Goal: Information Seeking & Learning: Learn about a topic

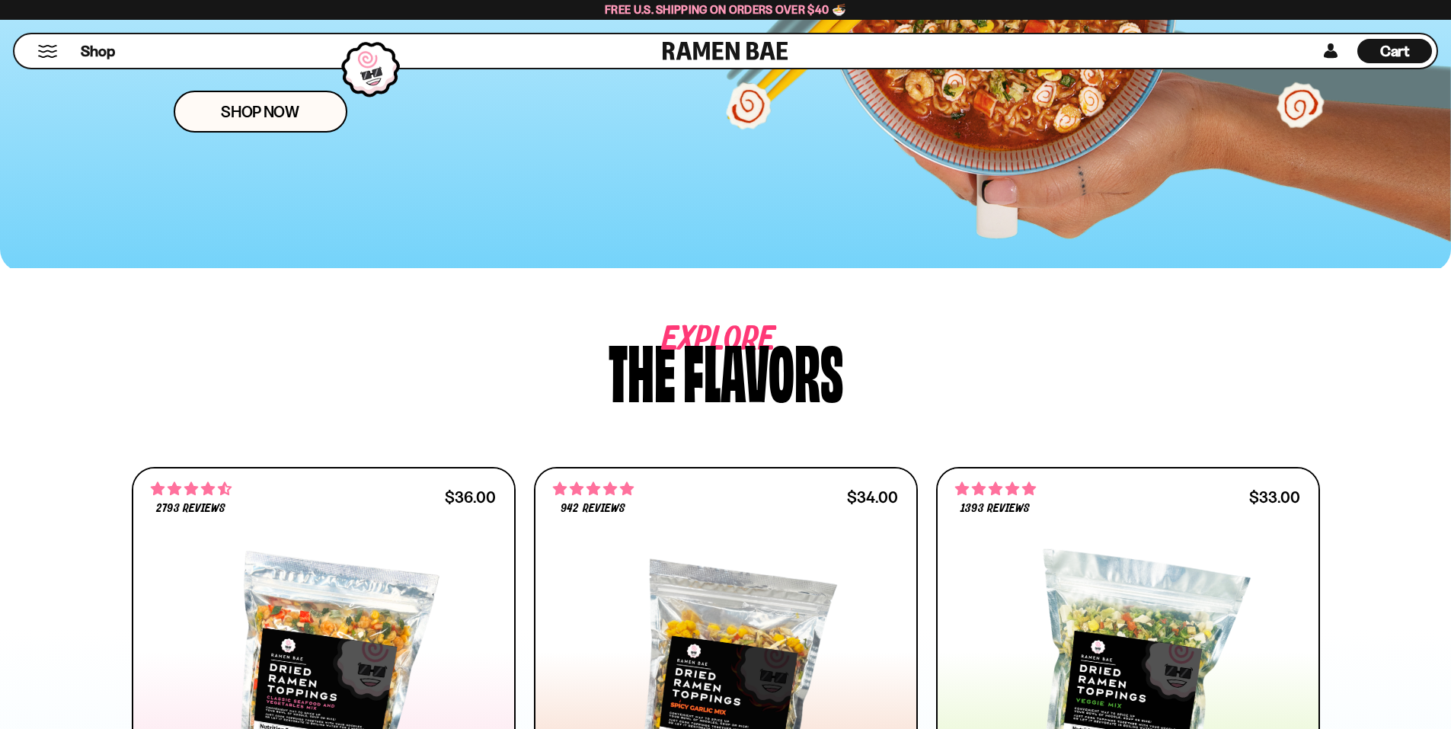
scroll to position [385, 0]
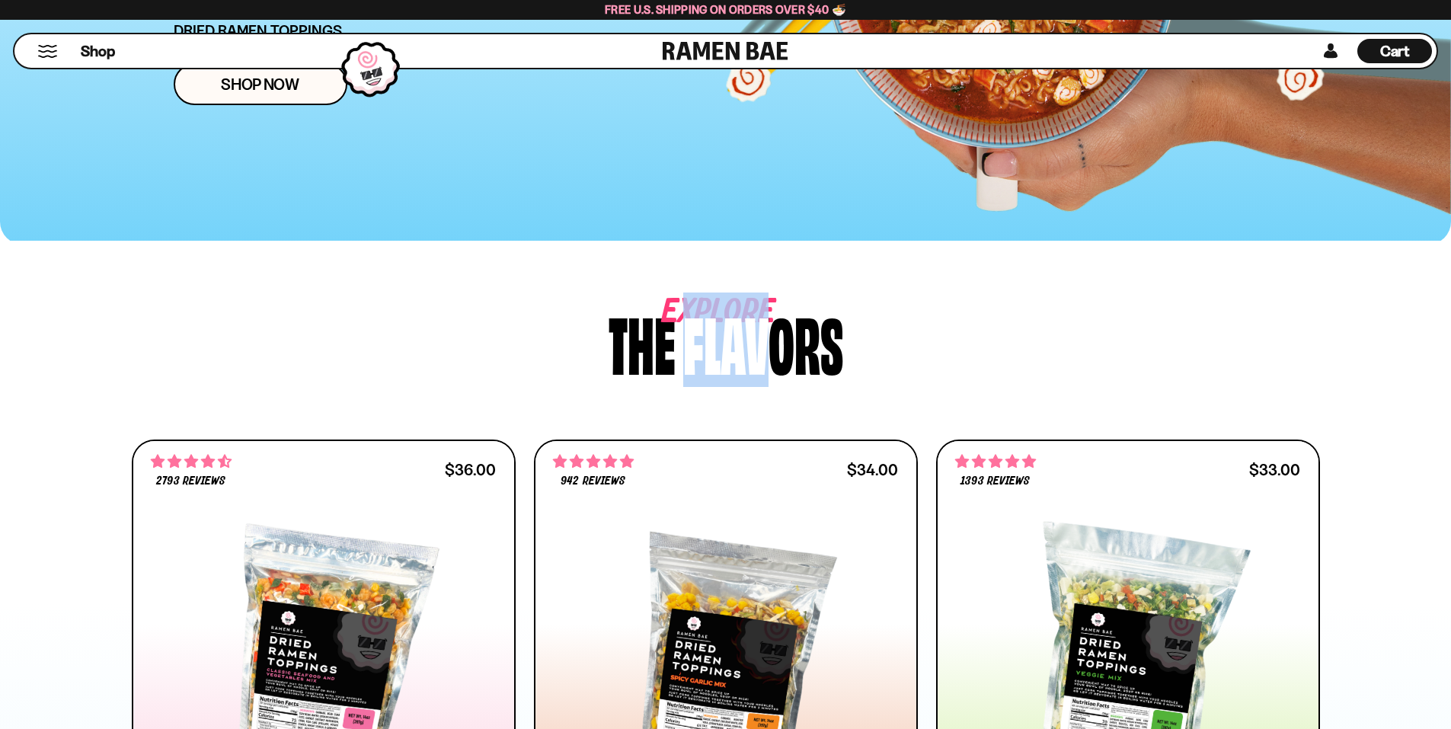
drag, startPoint x: 691, startPoint y: 320, endPoint x: 768, endPoint y: 316, distance: 77.0
click at [768, 316] on div "flavors" at bounding box center [763, 341] width 160 height 72
click at [843, 319] on div "Explore The flavors" at bounding box center [726, 341] width 1188 height 72
drag, startPoint x: 659, startPoint y: 302, endPoint x: 826, endPoint y: 305, distance: 166.8
click at [826, 305] on div "Explore The flavors" at bounding box center [726, 341] width 1188 height 72
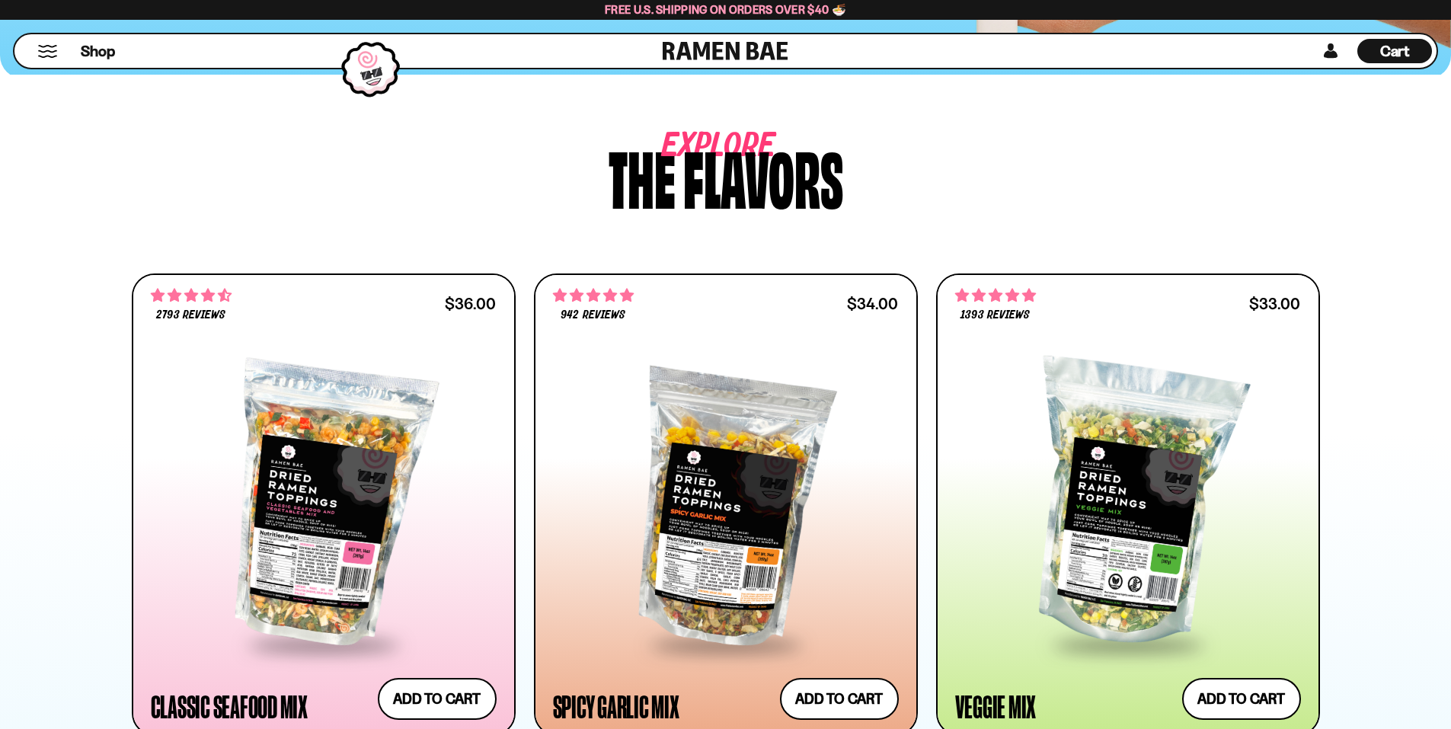
scroll to position [690, 0]
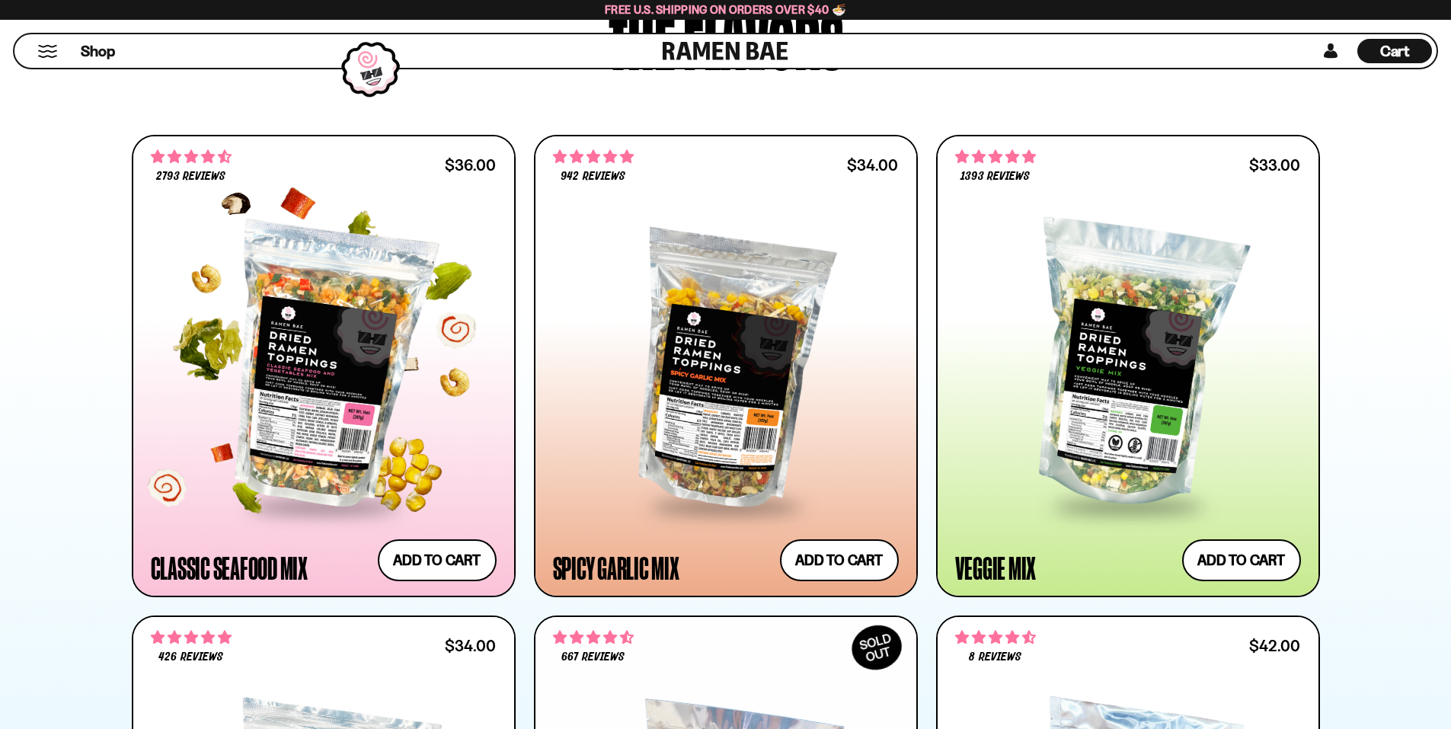
click at [184, 171] on span "2793 reviews" at bounding box center [190, 177] width 69 height 12
click at [273, 241] on div at bounding box center [324, 365] width 346 height 277
click at [315, 281] on div at bounding box center [324, 365] width 346 height 277
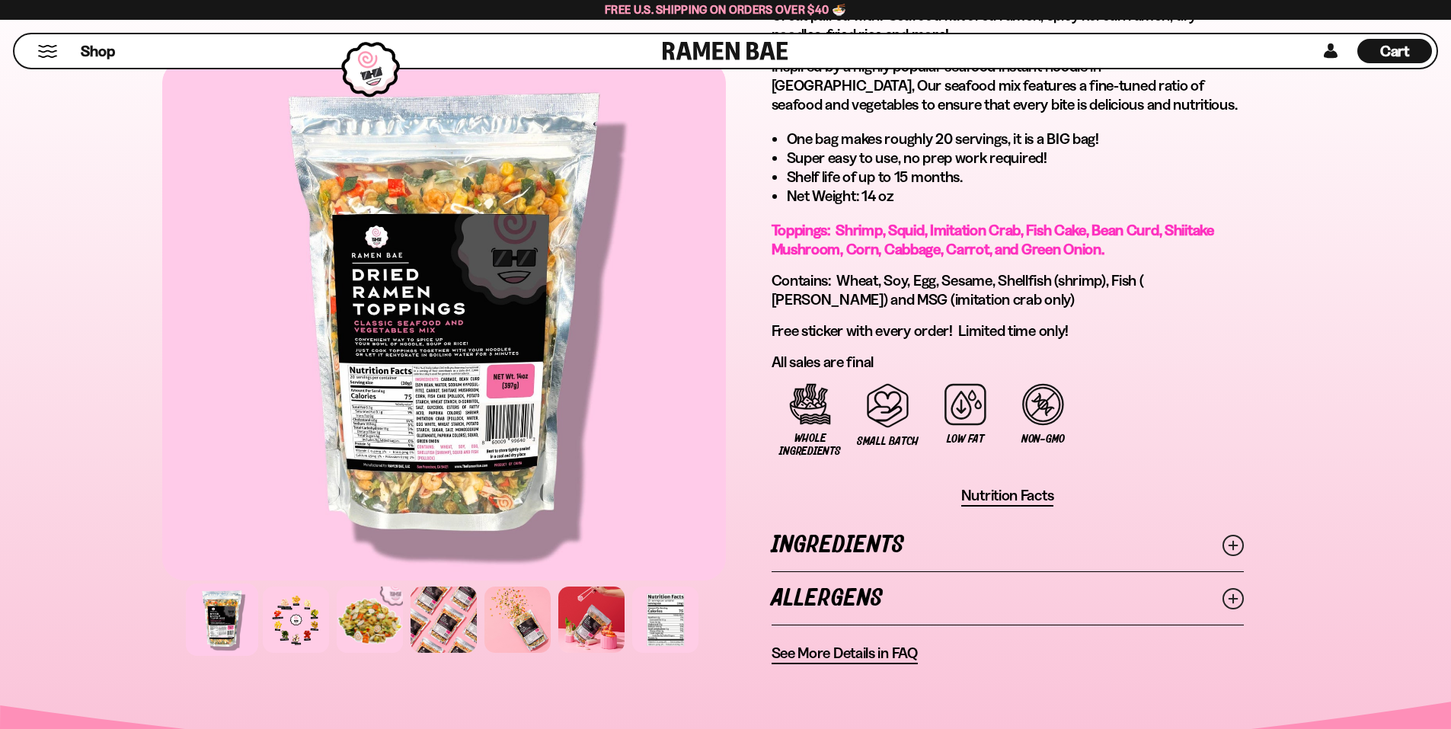
scroll to position [761, 0]
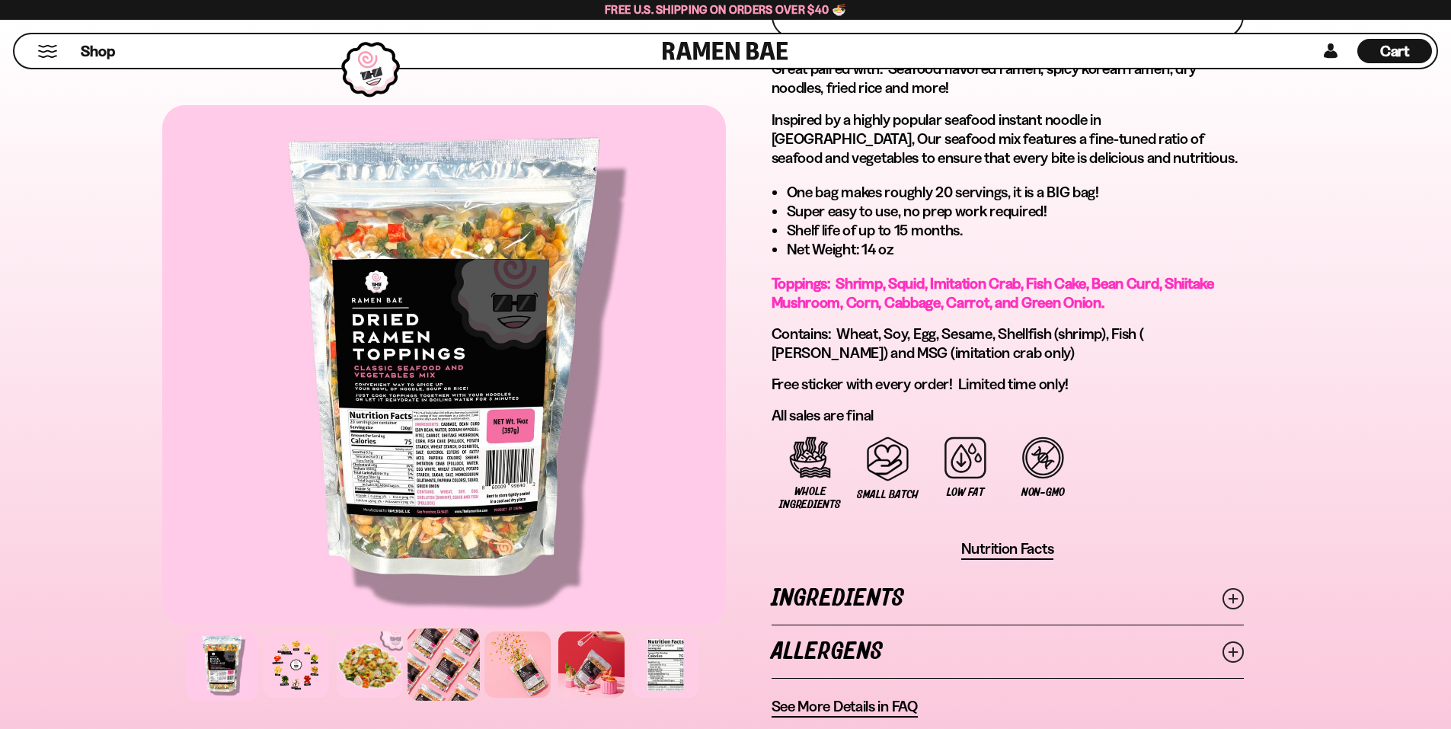
click at [425, 665] on div at bounding box center [443, 664] width 72 height 72
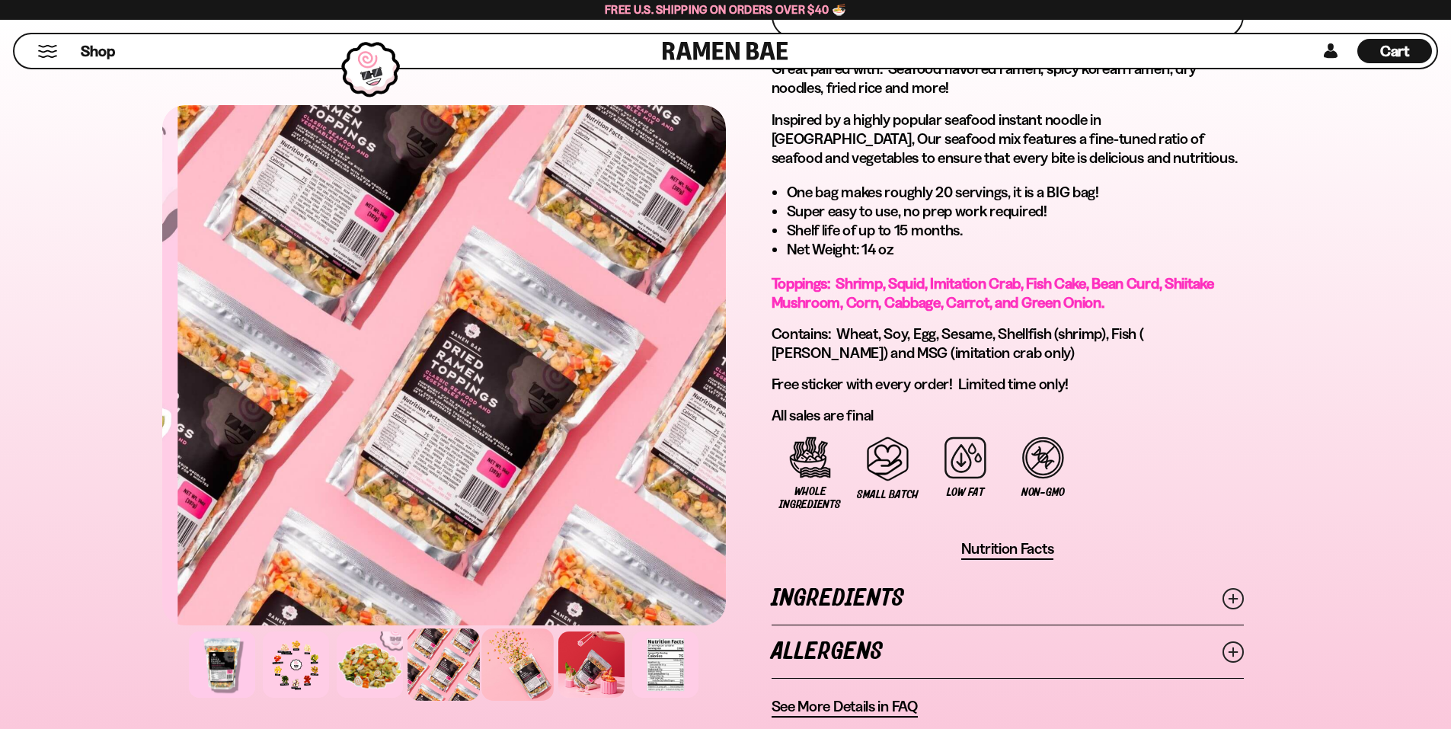
click at [537, 649] on div at bounding box center [517, 664] width 72 height 72
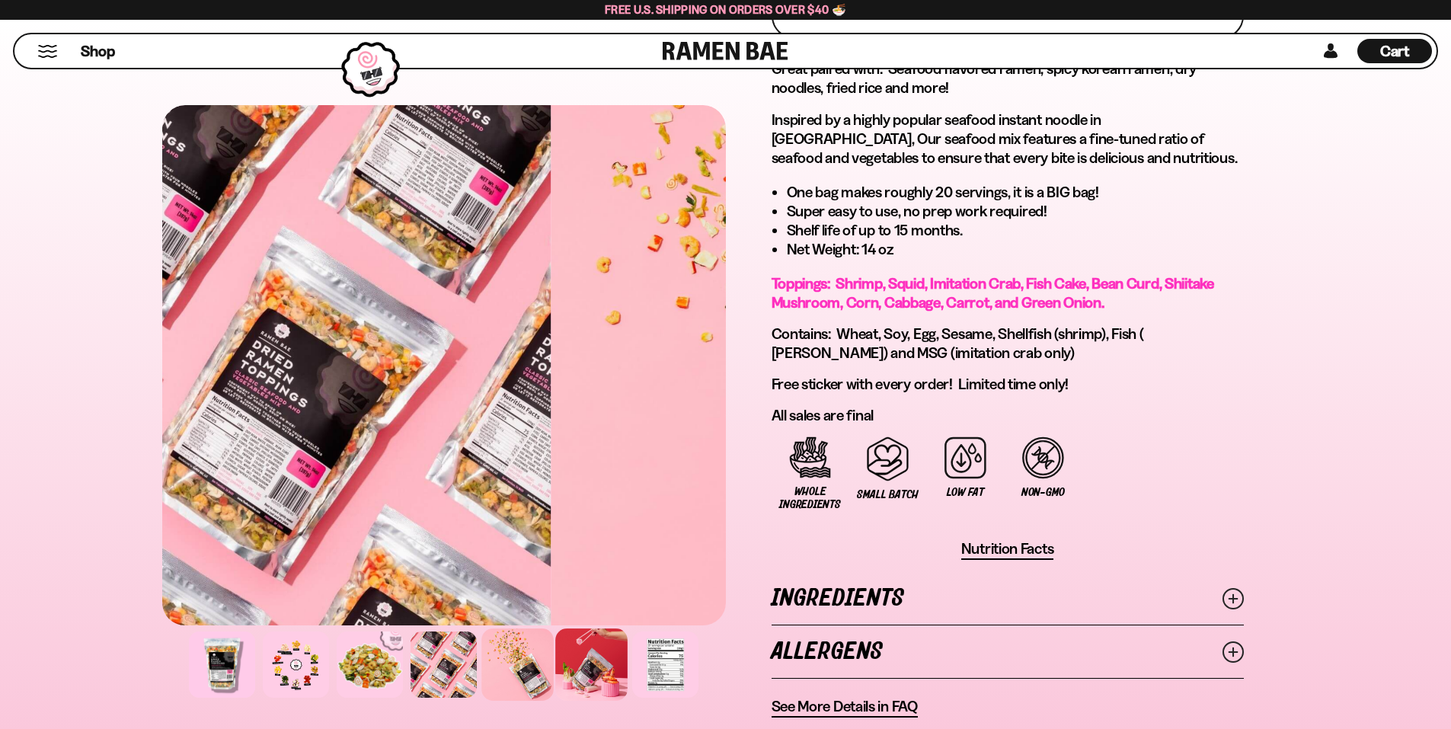
click at [586, 653] on div at bounding box center [591, 664] width 72 height 72
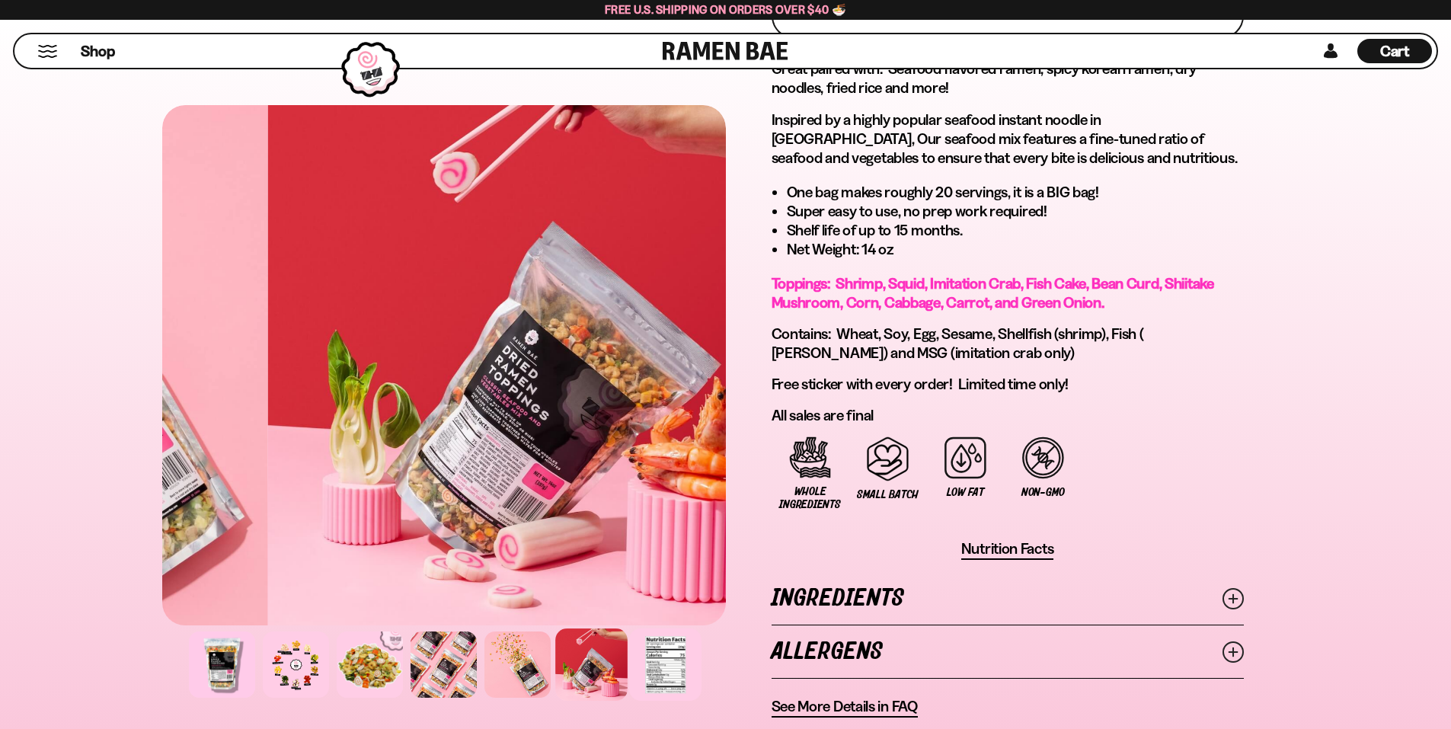
click at [634, 654] on div at bounding box center [665, 664] width 72 height 72
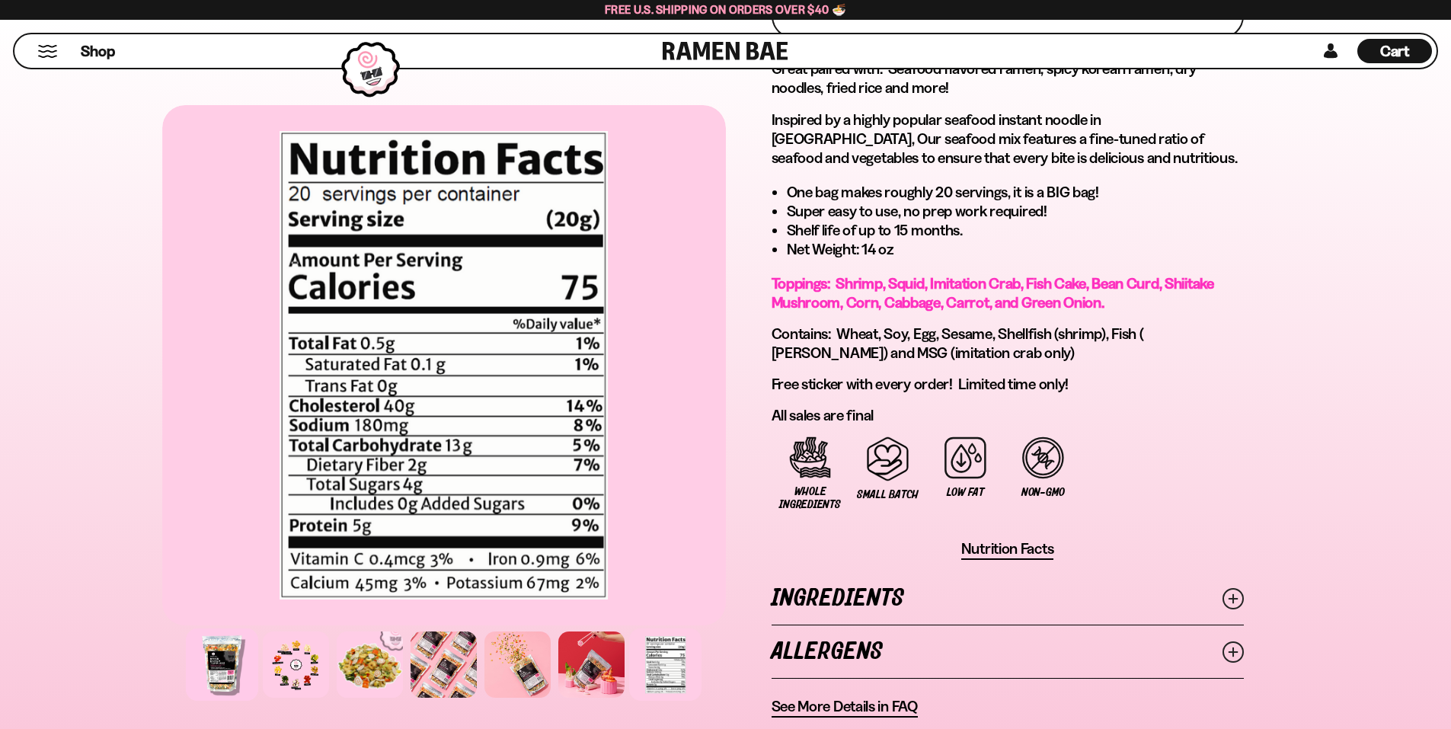
click at [231, 660] on div at bounding box center [222, 664] width 72 height 72
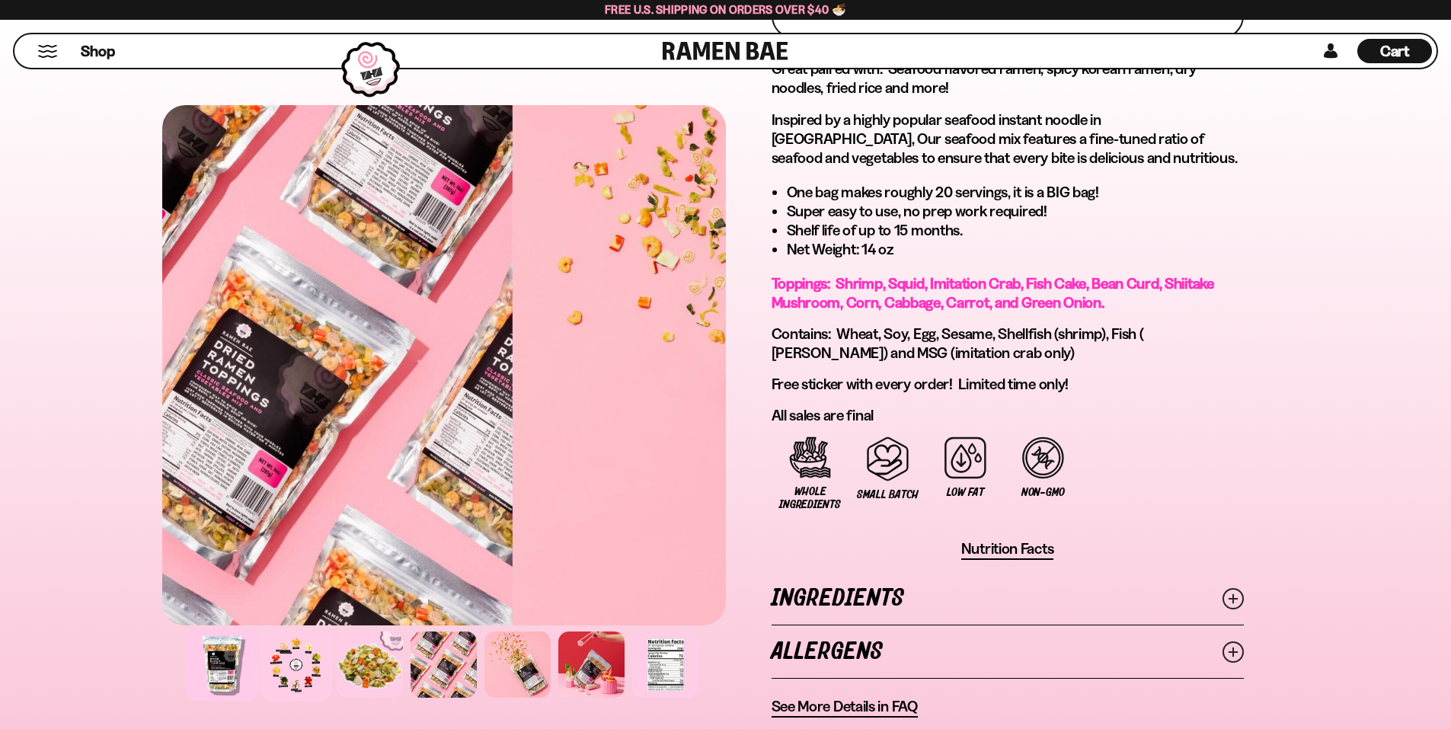
click at [310, 660] on div at bounding box center [296, 664] width 72 height 72
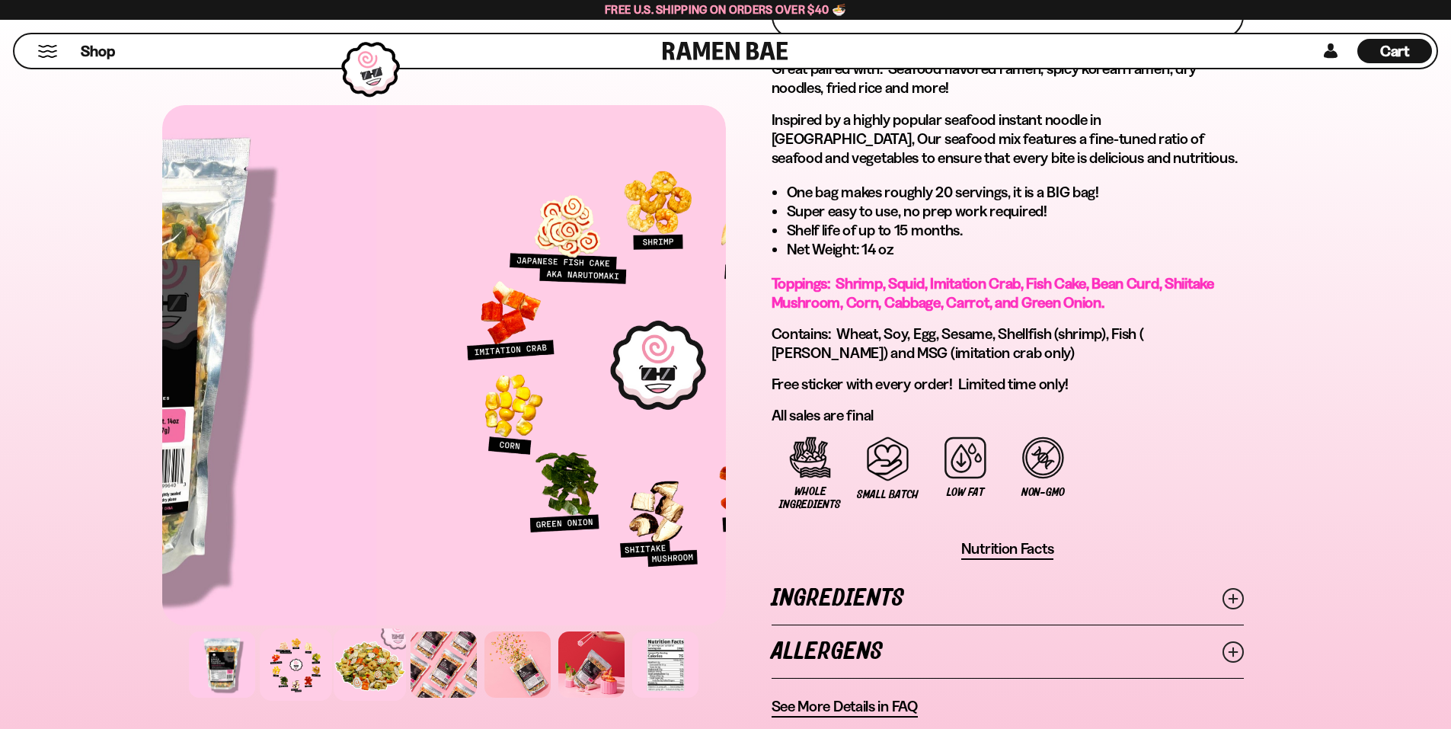
click at [375, 660] on div at bounding box center [370, 664] width 72 height 72
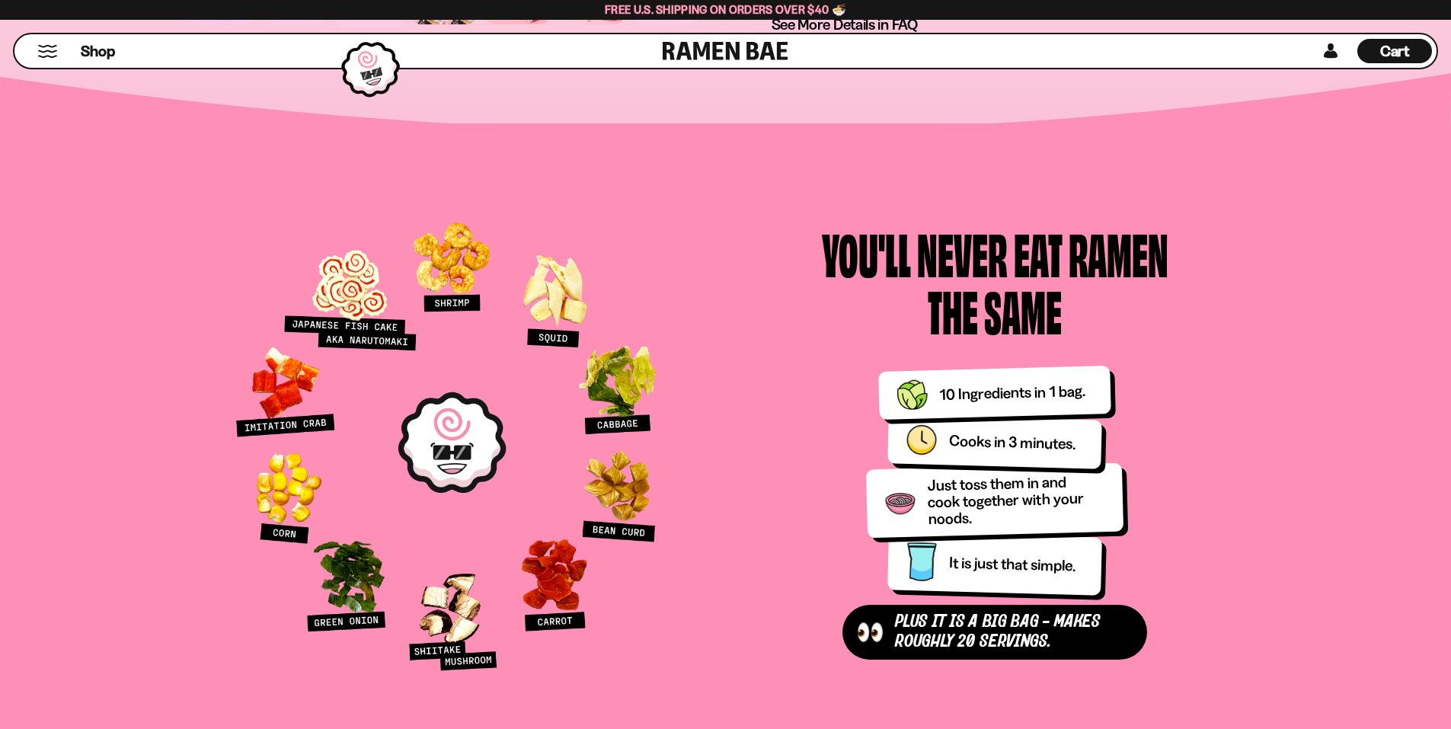
scroll to position [1447, 0]
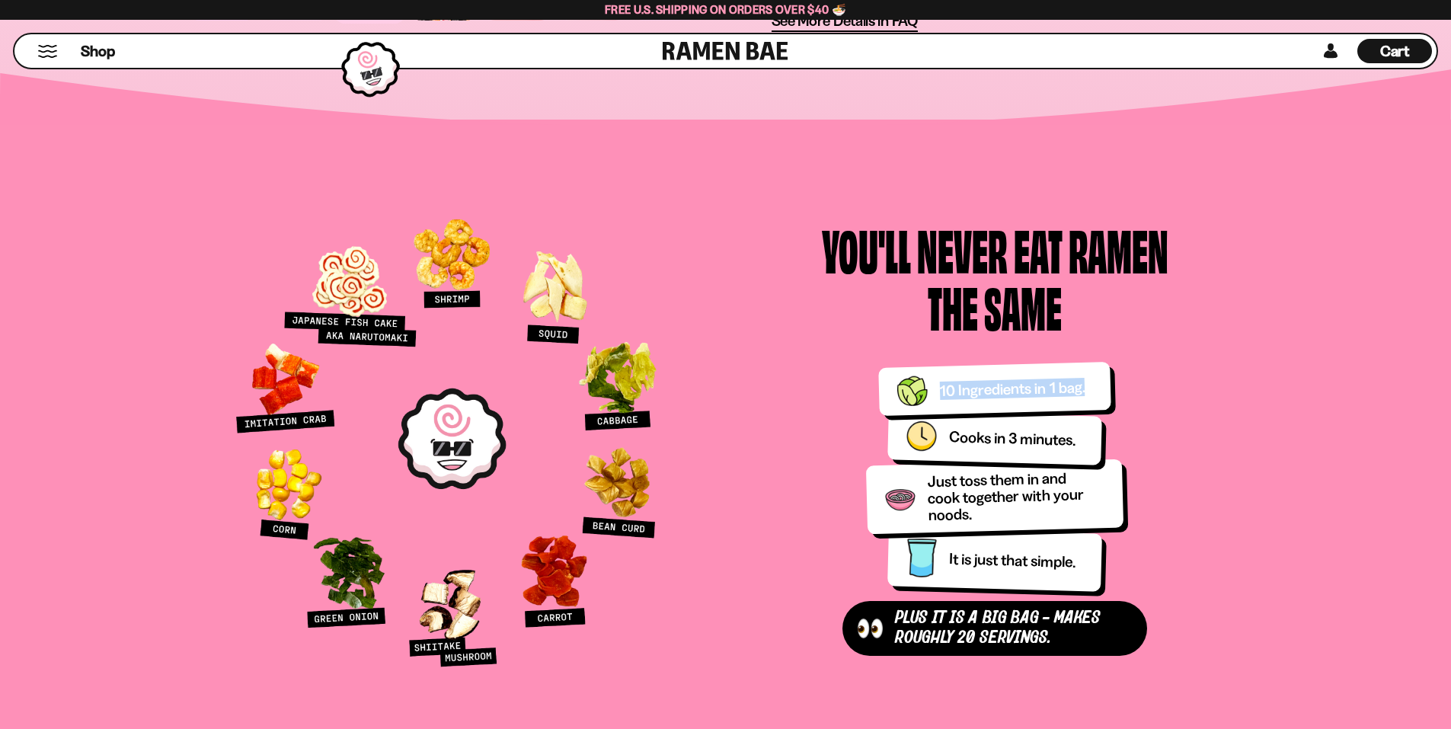
drag, startPoint x: 976, startPoint y: 390, endPoint x: 1140, endPoint y: 387, distance: 163.7
click at [1109, 389] on div "10 Ingredients in 1 bag." at bounding box center [994, 389] width 233 height 54
click at [1249, 375] on div "You'll Never Eat Ramen the Same Plus It is a Big Bag - makes roughly 20 serving…" at bounding box center [726, 439] width 1048 height 478
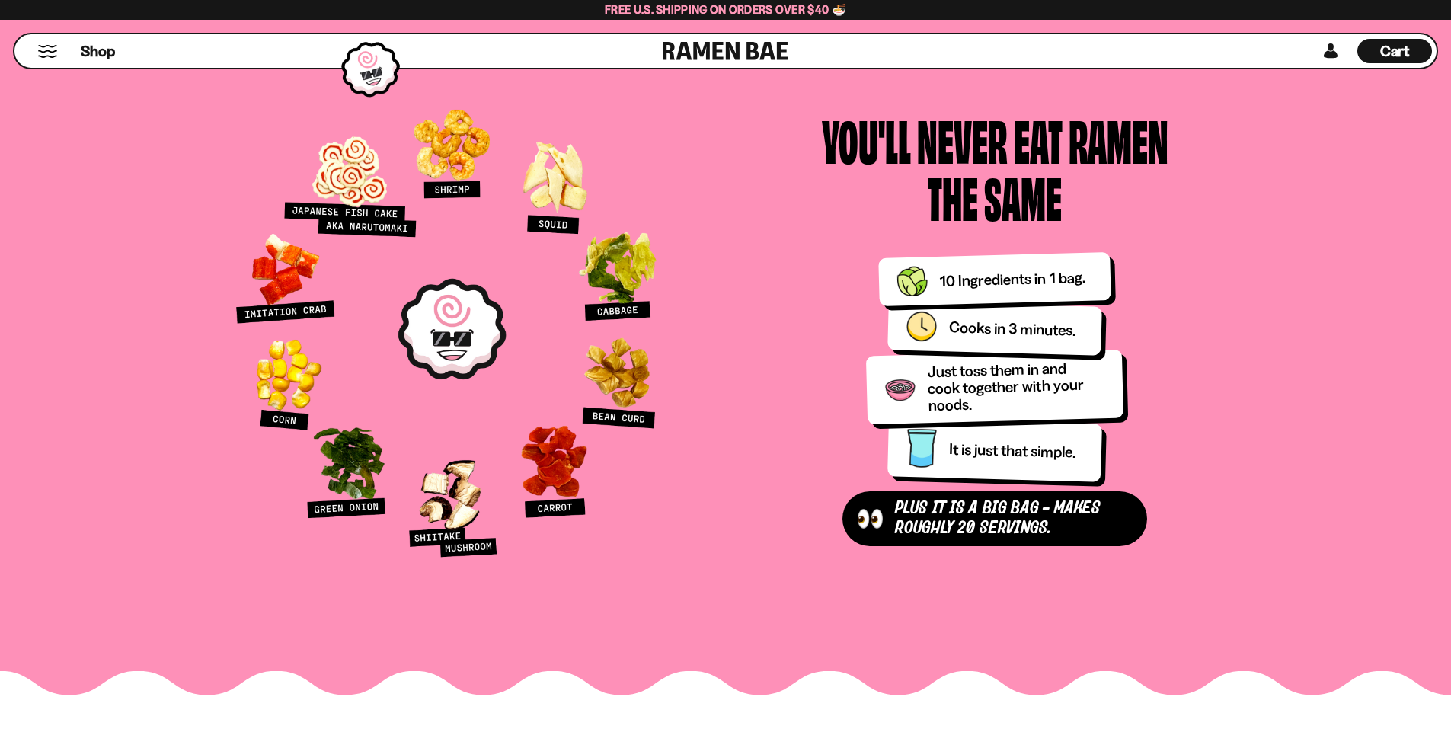
scroll to position [1523, 0]
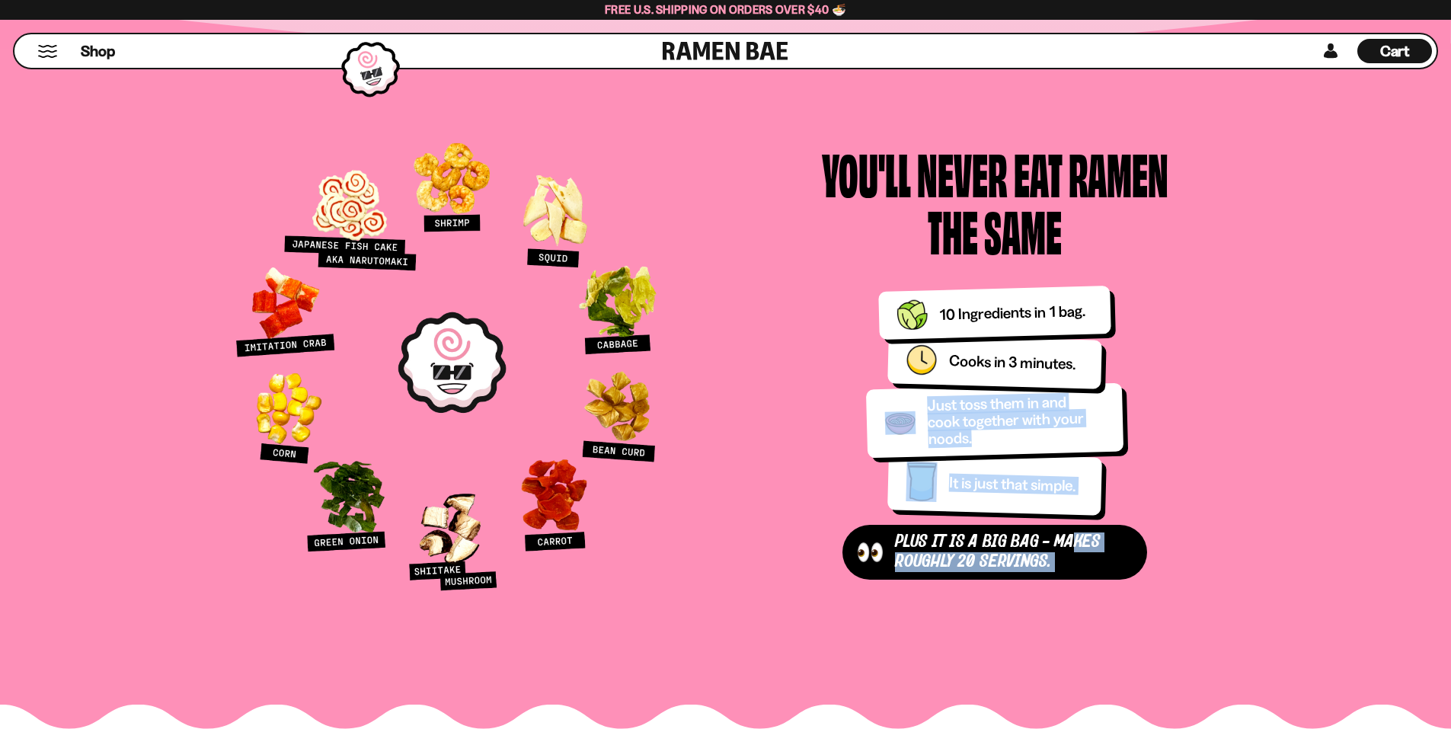
drag, startPoint x: 1065, startPoint y: 552, endPoint x: 895, endPoint y: 329, distance: 279.9
click at [941, 337] on div "Plus It is a Big Bag - makes roughly 20 servings. It is just that simple. Just …" at bounding box center [994, 434] width 364 height 291
click at [835, 319] on div "Plus It is a Big Bag - makes roughly 20 servings. It is just that simple. Just …" at bounding box center [994, 434] width 364 height 291
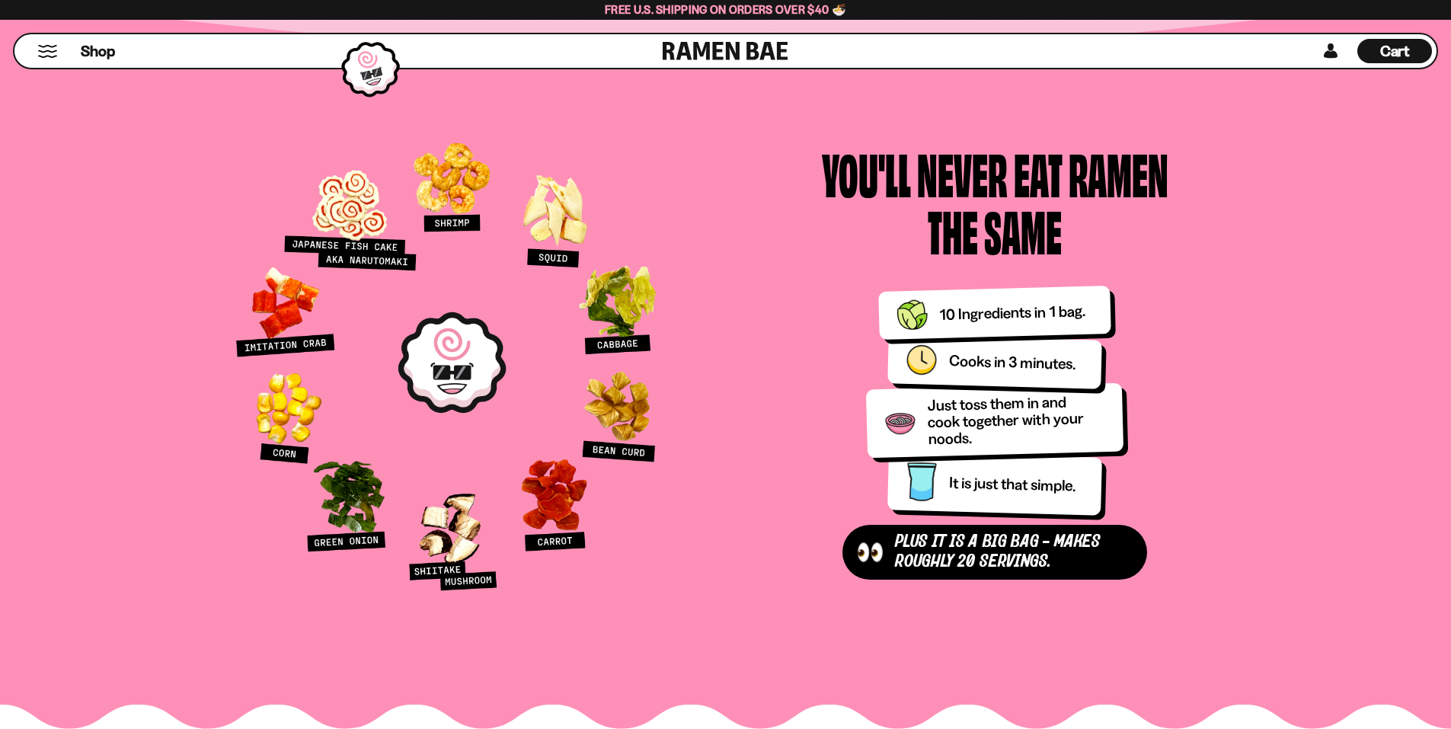
drag, startPoint x: 573, startPoint y: 346, endPoint x: 670, endPoint y: 334, distance: 98.2
click at [670, 334] on picture at bounding box center [452, 362] width 478 height 478
drag, startPoint x: 656, startPoint y: 338, endPoint x: 467, endPoint y: 355, distance: 189.6
click at [573, 355] on picture at bounding box center [452, 362] width 478 height 478
drag, startPoint x: 432, startPoint y: 361, endPoint x: 522, endPoint y: 406, distance: 100.5
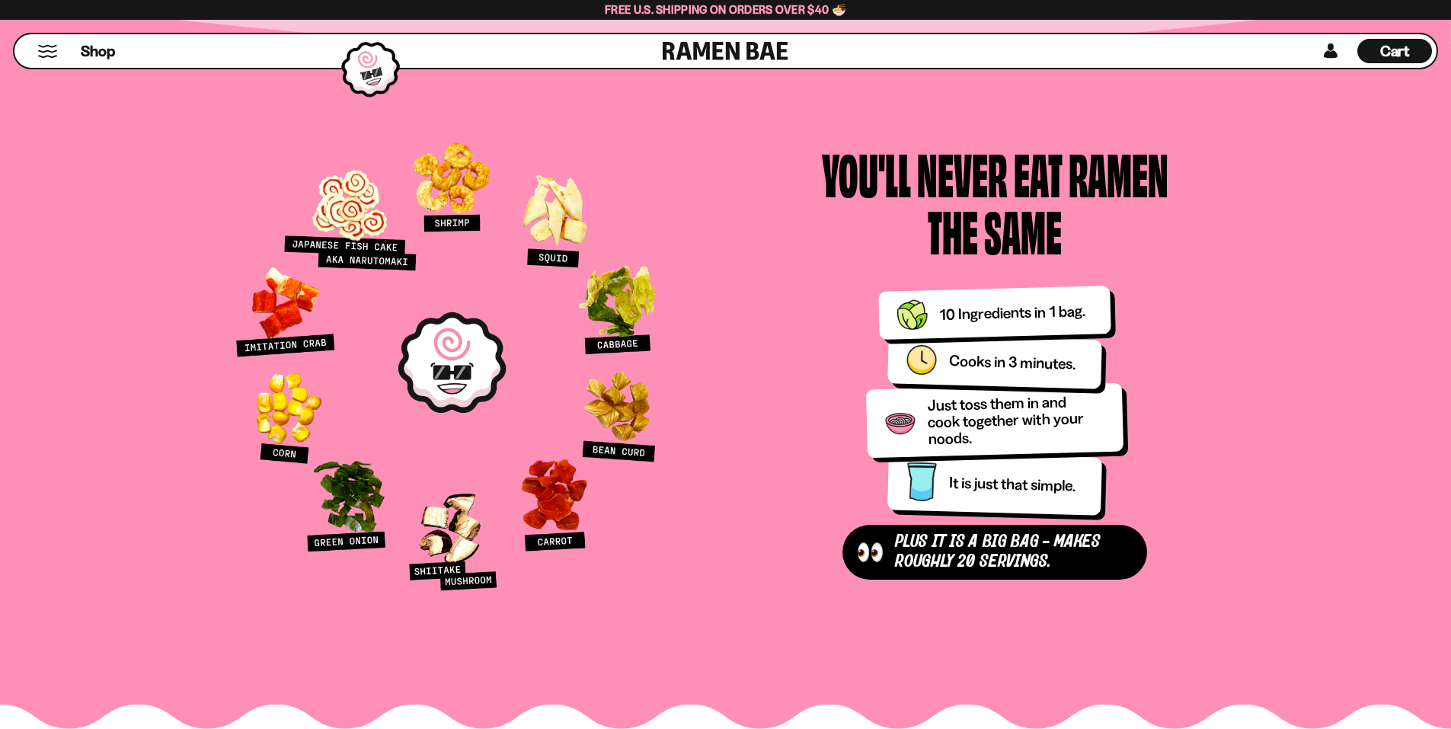
click at [341, 515] on picture at bounding box center [452, 362] width 478 height 478
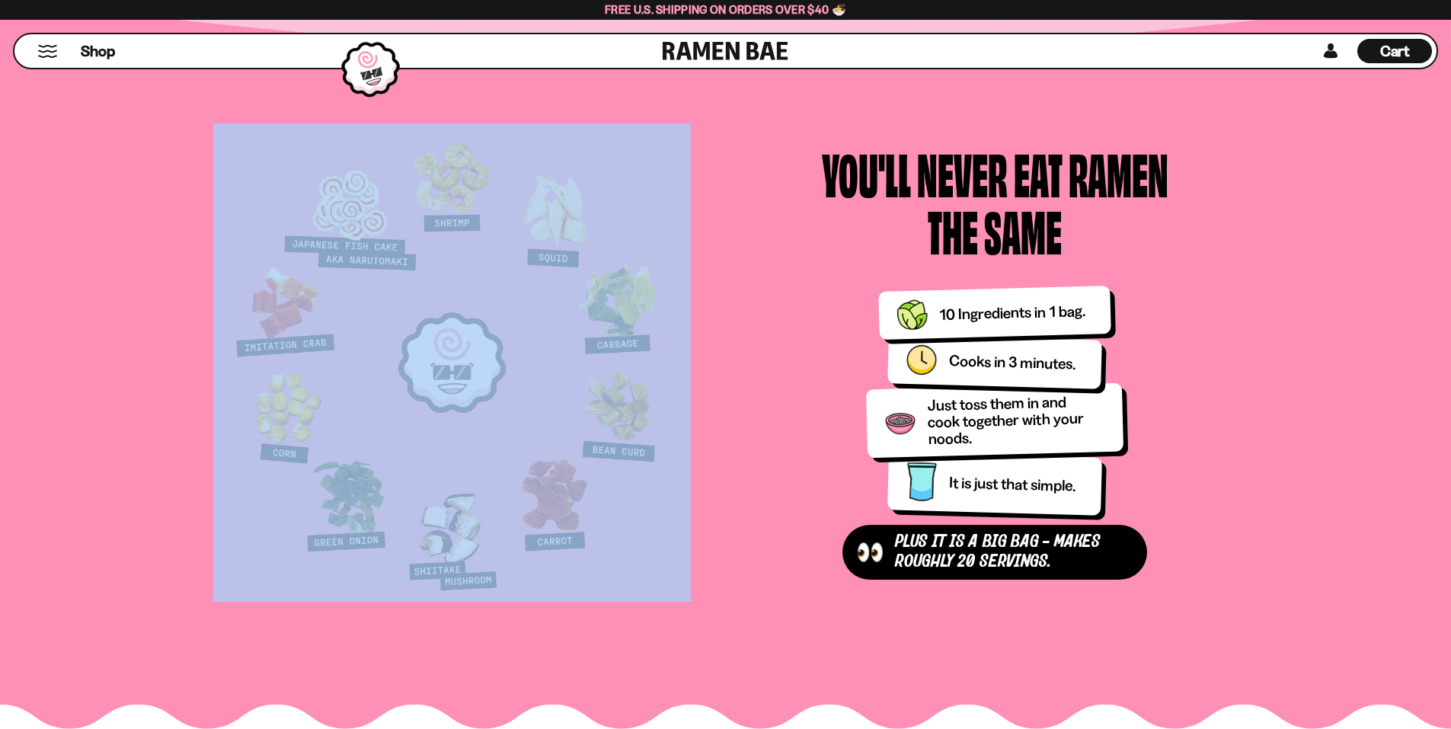
drag, startPoint x: 302, startPoint y: 222, endPoint x: 707, endPoint y: 532, distance: 510.5
click at [707, 532] on div "You'll Never Eat Ramen the Same Plus It is a Big Bag - makes roughly 20 serving…" at bounding box center [726, 362] width 1048 height 478
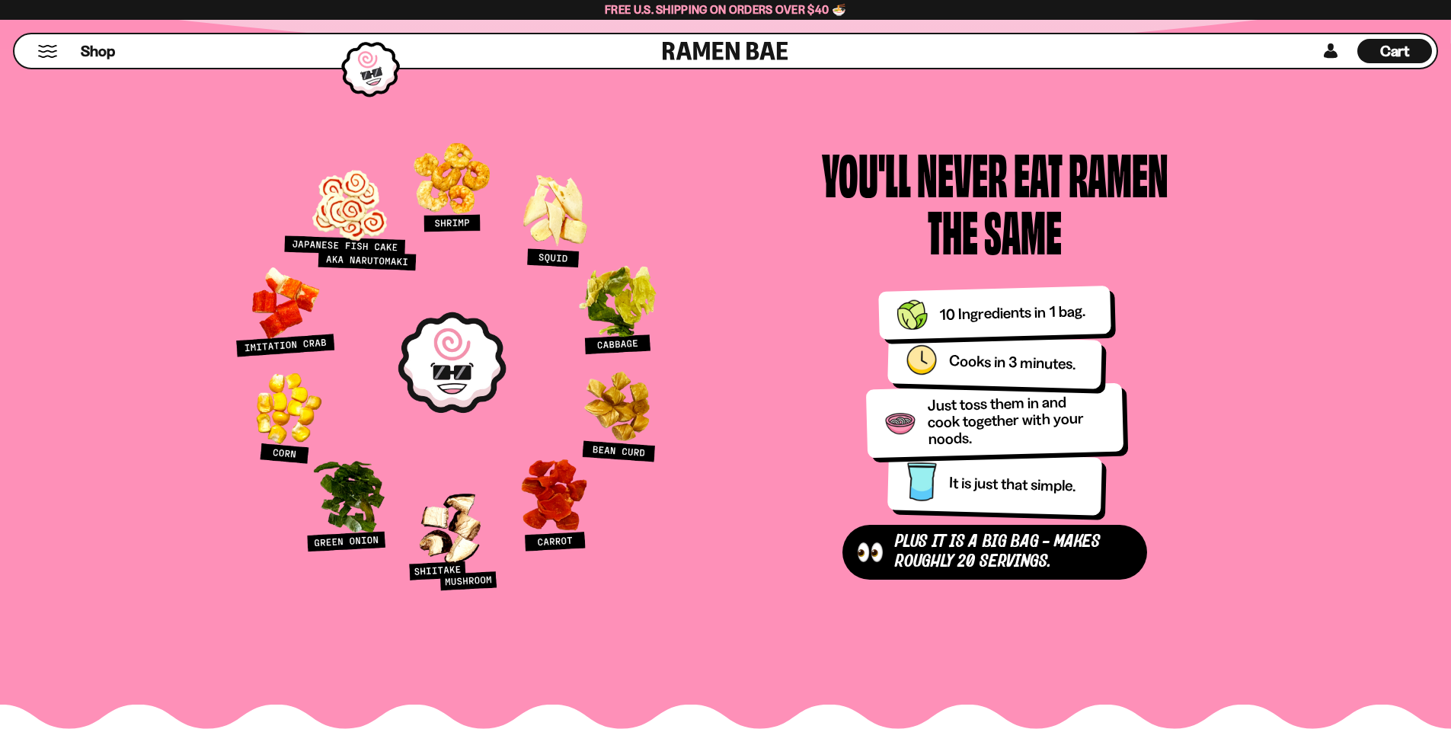
click at [799, 422] on div "You'll Never Eat Ramen the Same Plus It is a Big Bag - makes roughly 20 serving…" at bounding box center [995, 362] width 486 height 478
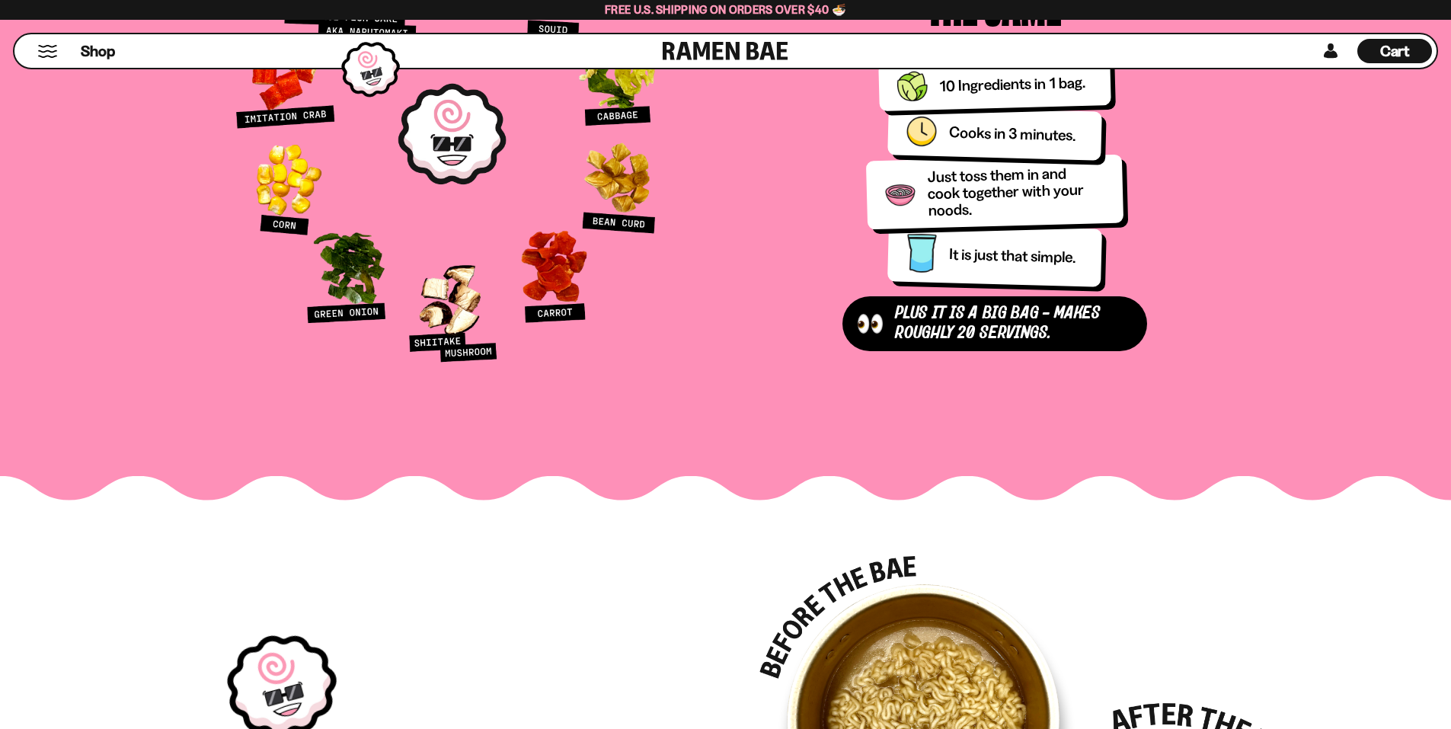
scroll to position [2132, 0]
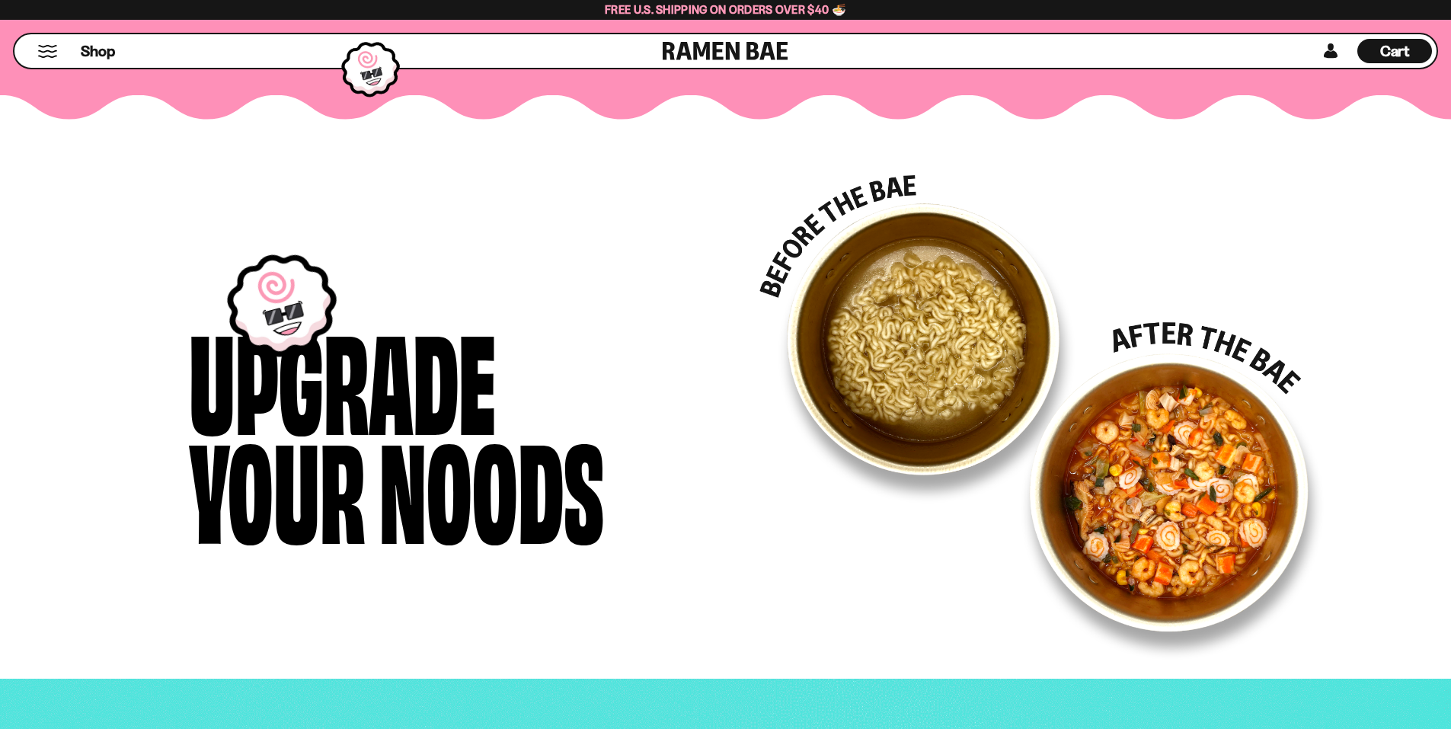
drag, startPoint x: 890, startPoint y: 343, endPoint x: 799, endPoint y: 401, distance: 108.6
click at [799, 401] on picture at bounding box center [1040, 417] width 563 height 484
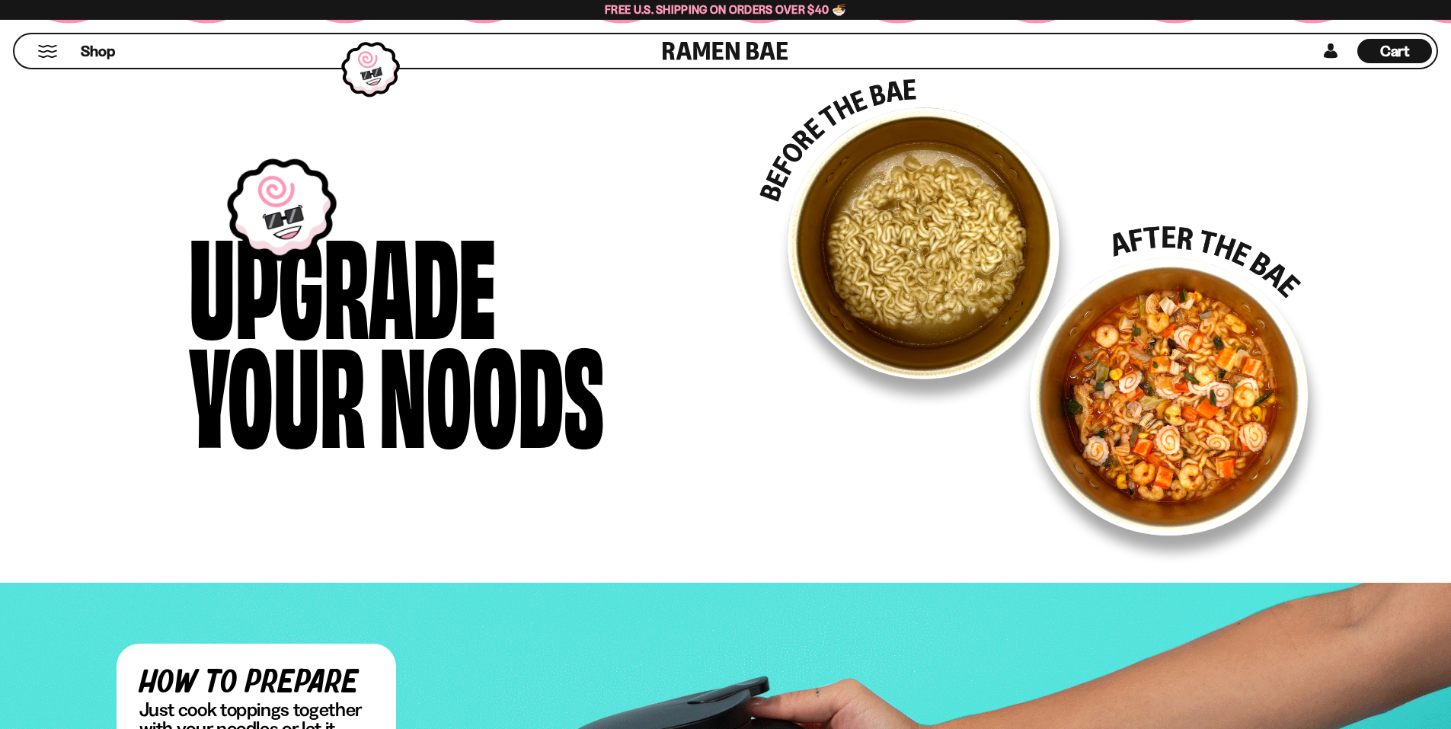
scroll to position [2208, 0]
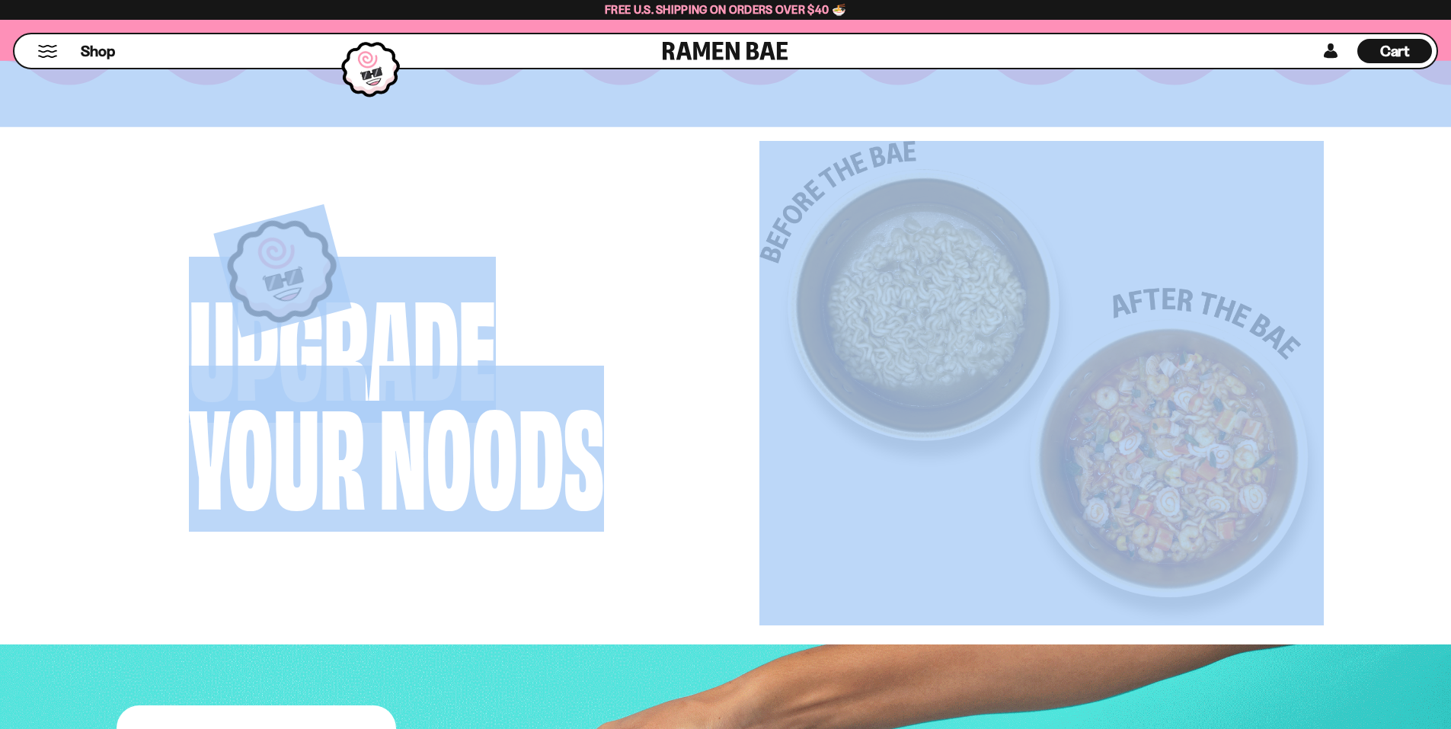
drag, startPoint x: 785, startPoint y: 196, endPoint x: 967, endPoint y: 103, distance: 204.3
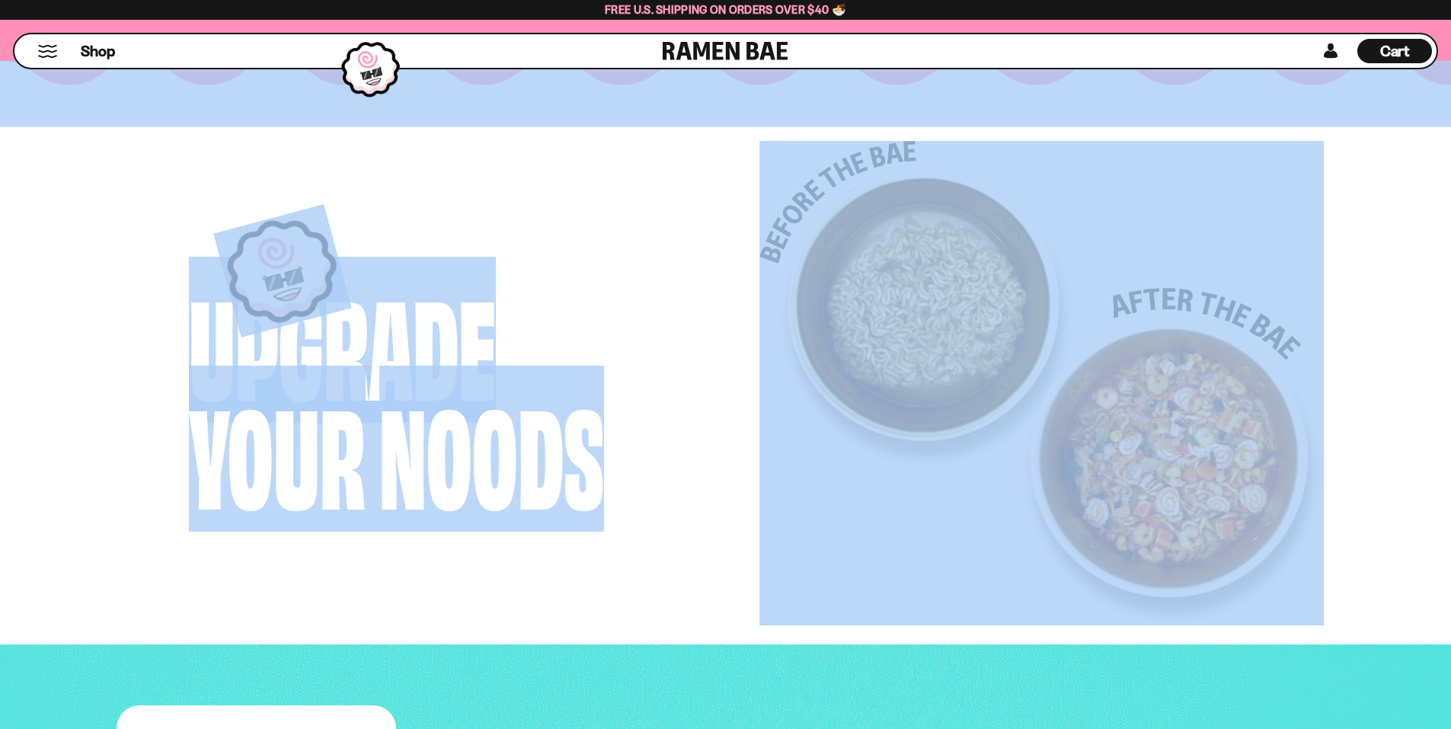
click at [967, 118] on div "Upgrade Your Noods" at bounding box center [725, 383] width 1451 height 530
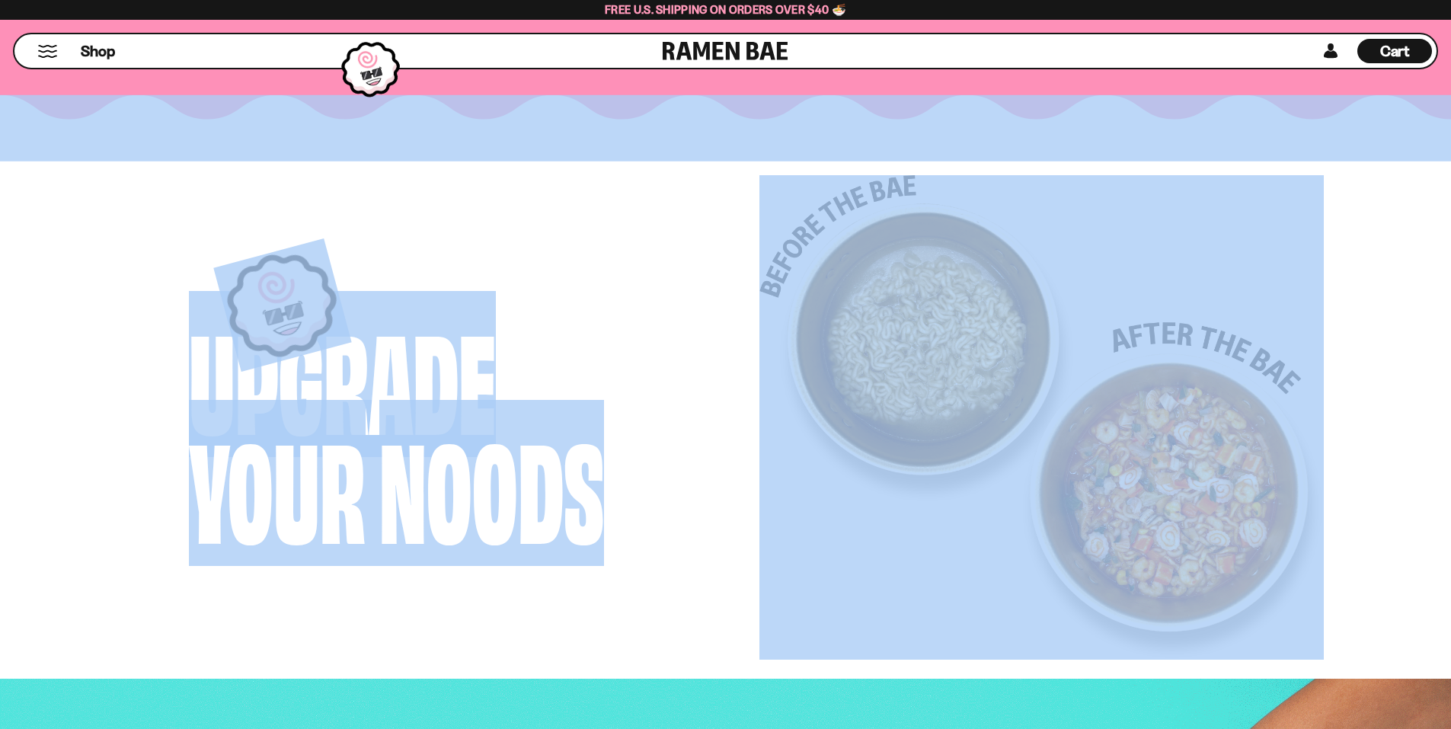
click at [682, 362] on div "Upgrade Your Noods" at bounding box center [413, 383] width 571 height 553
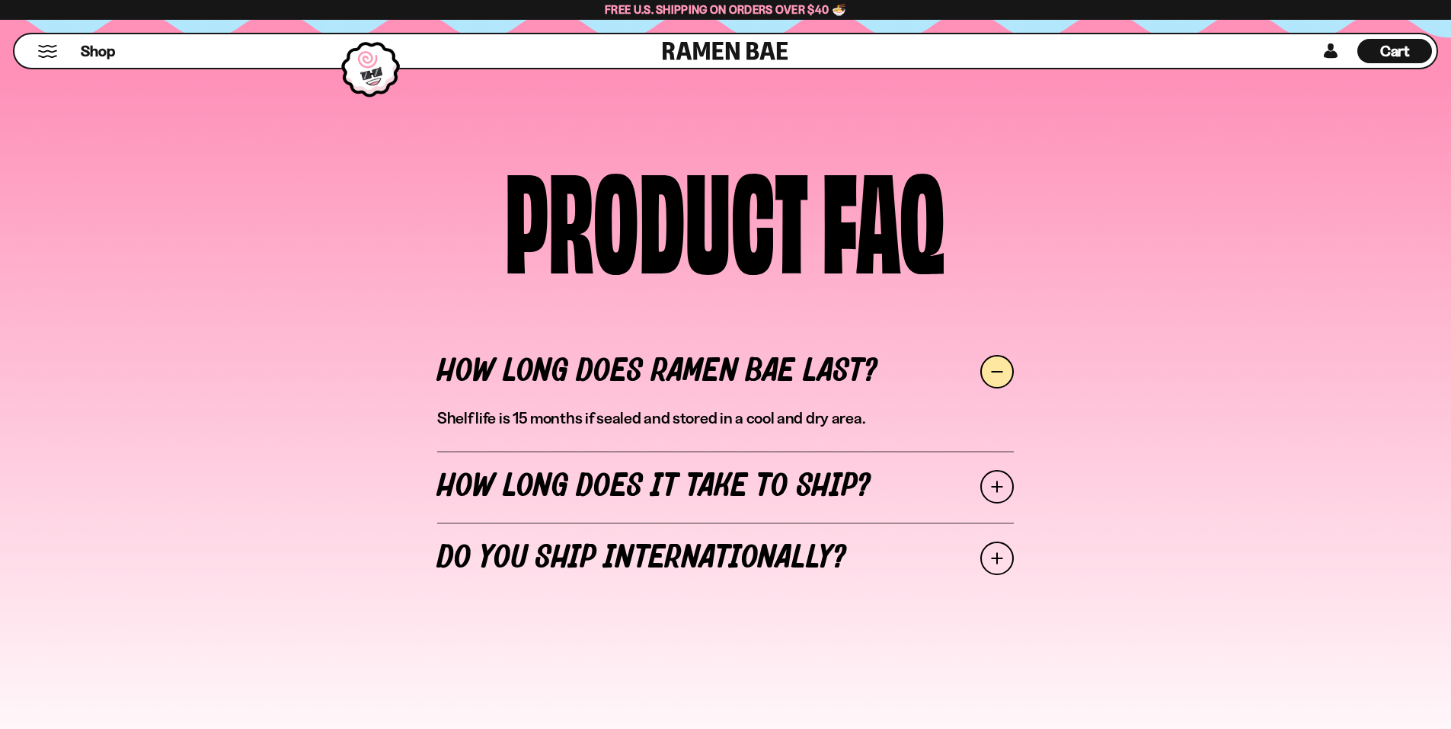
scroll to position [6625, 0]
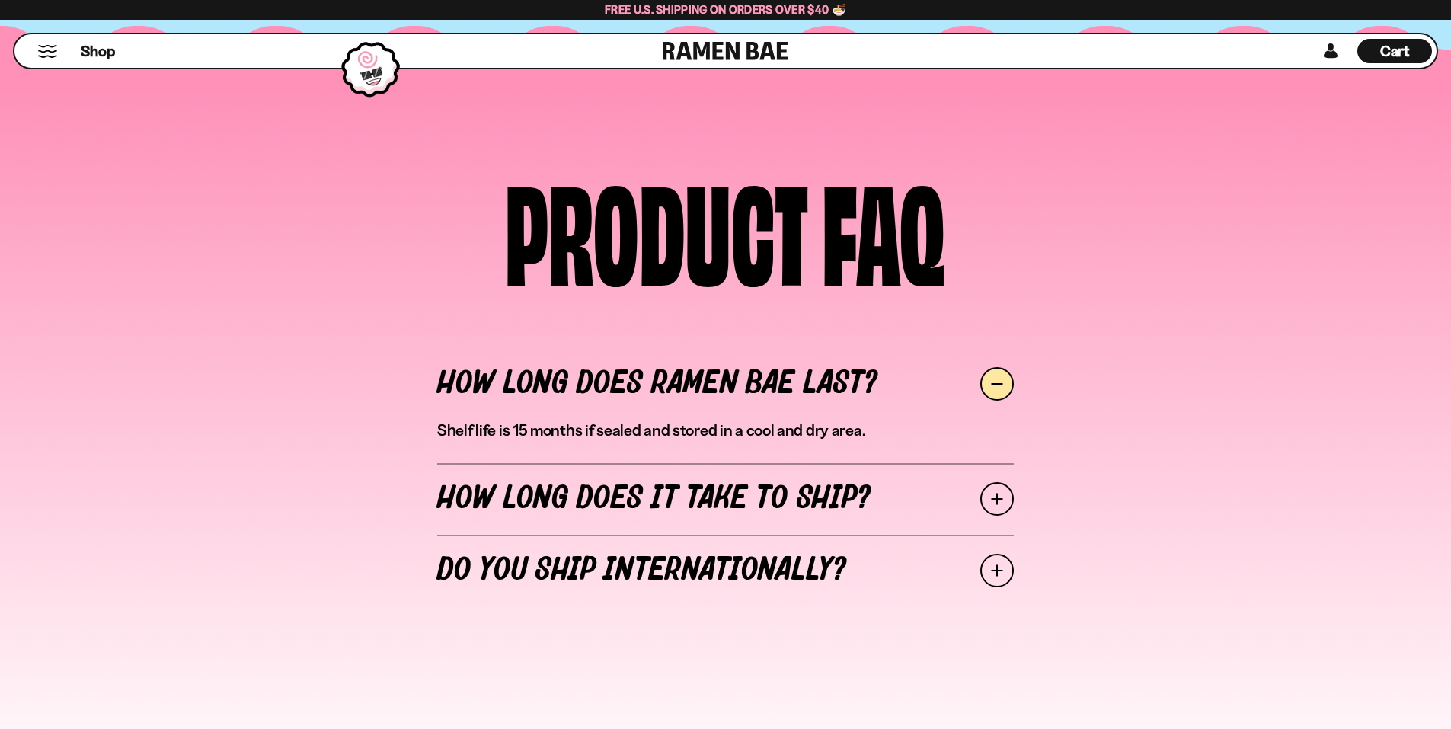
click at [991, 383] on span at bounding box center [997, 384] width 34 height 34
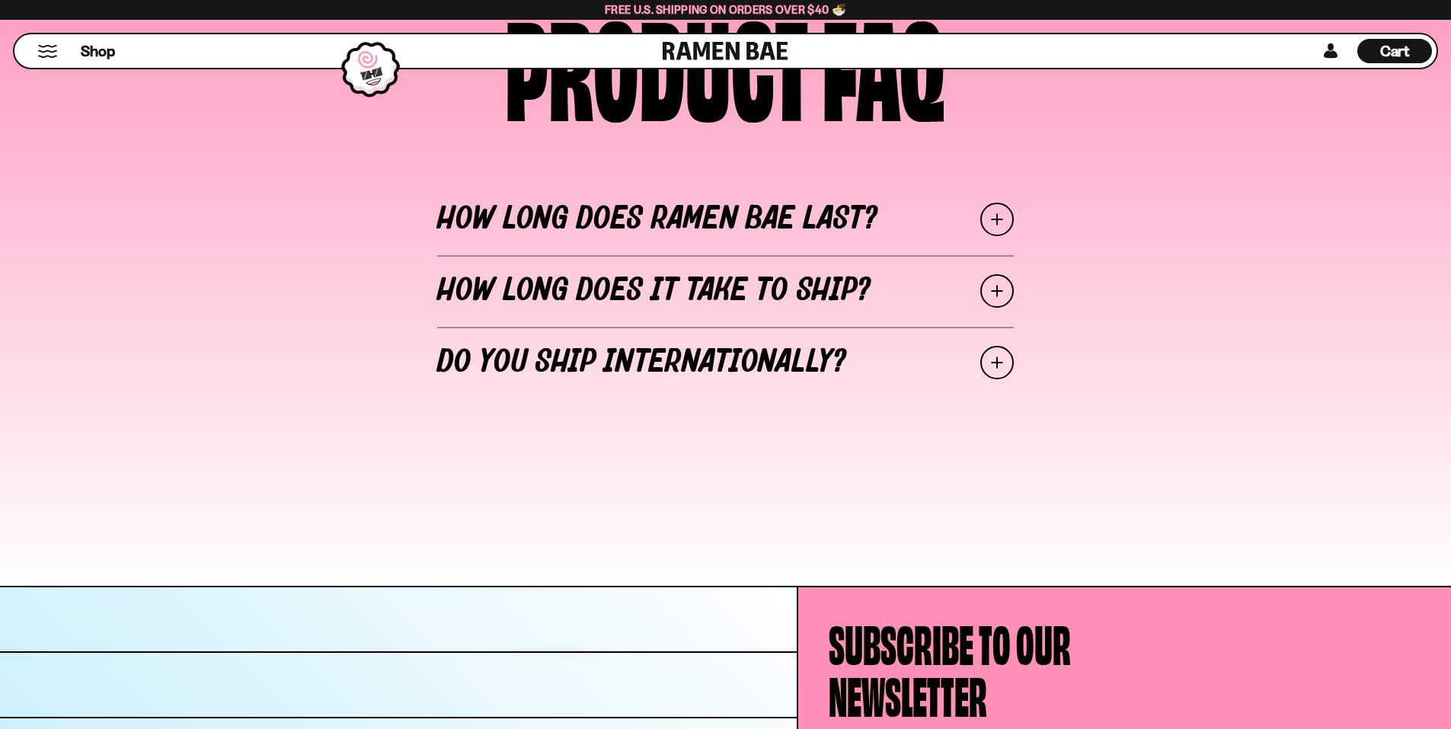
scroll to position [7009, 0]
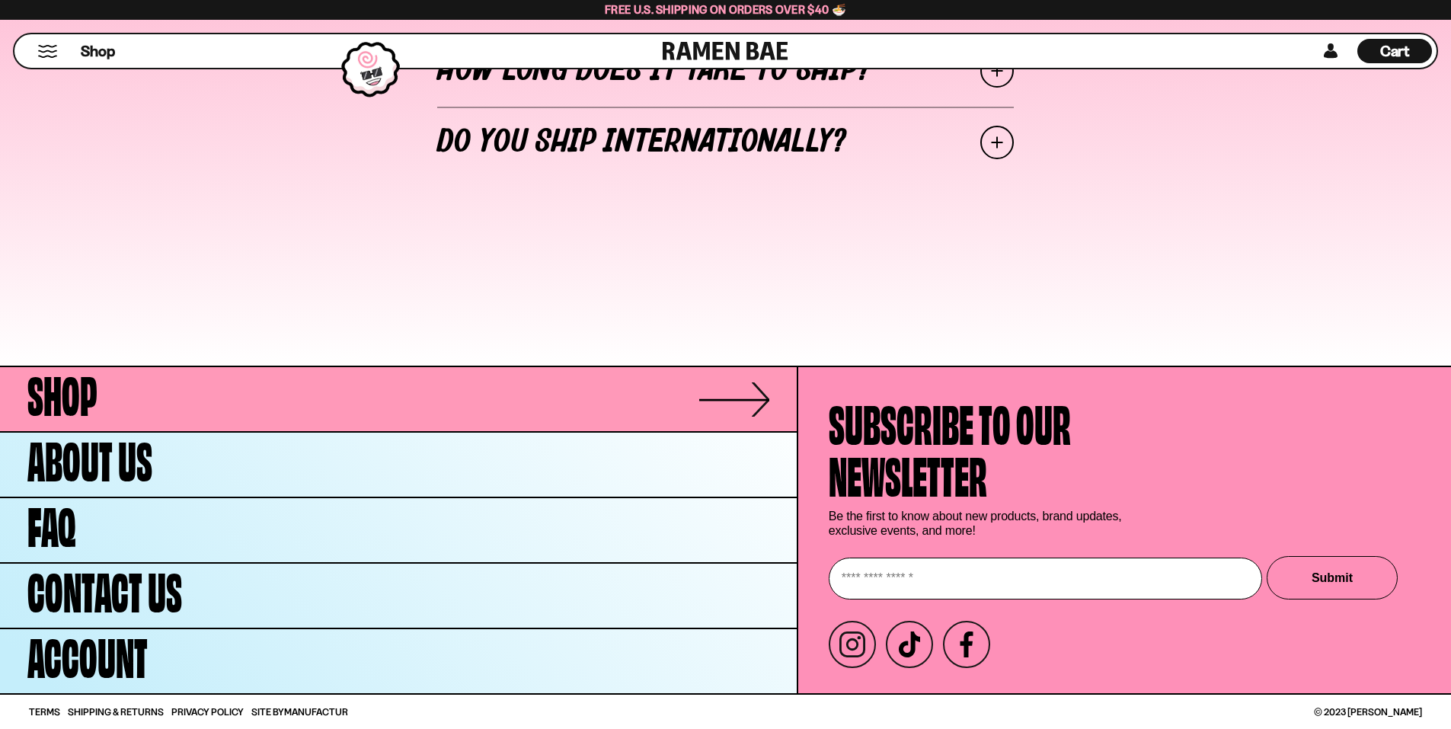
click at [103, 398] on link "Shop" at bounding box center [398, 399] width 796 height 64
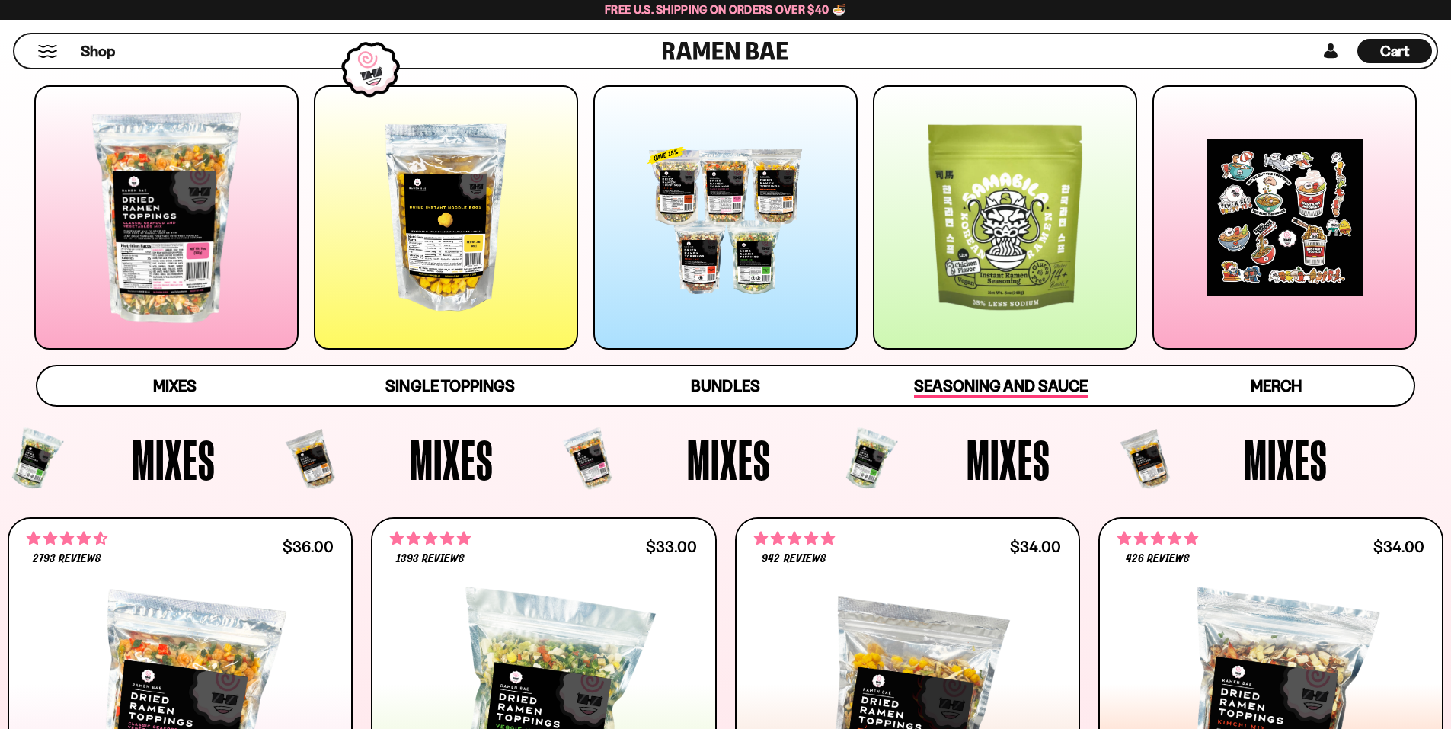
scroll to position [152, 0]
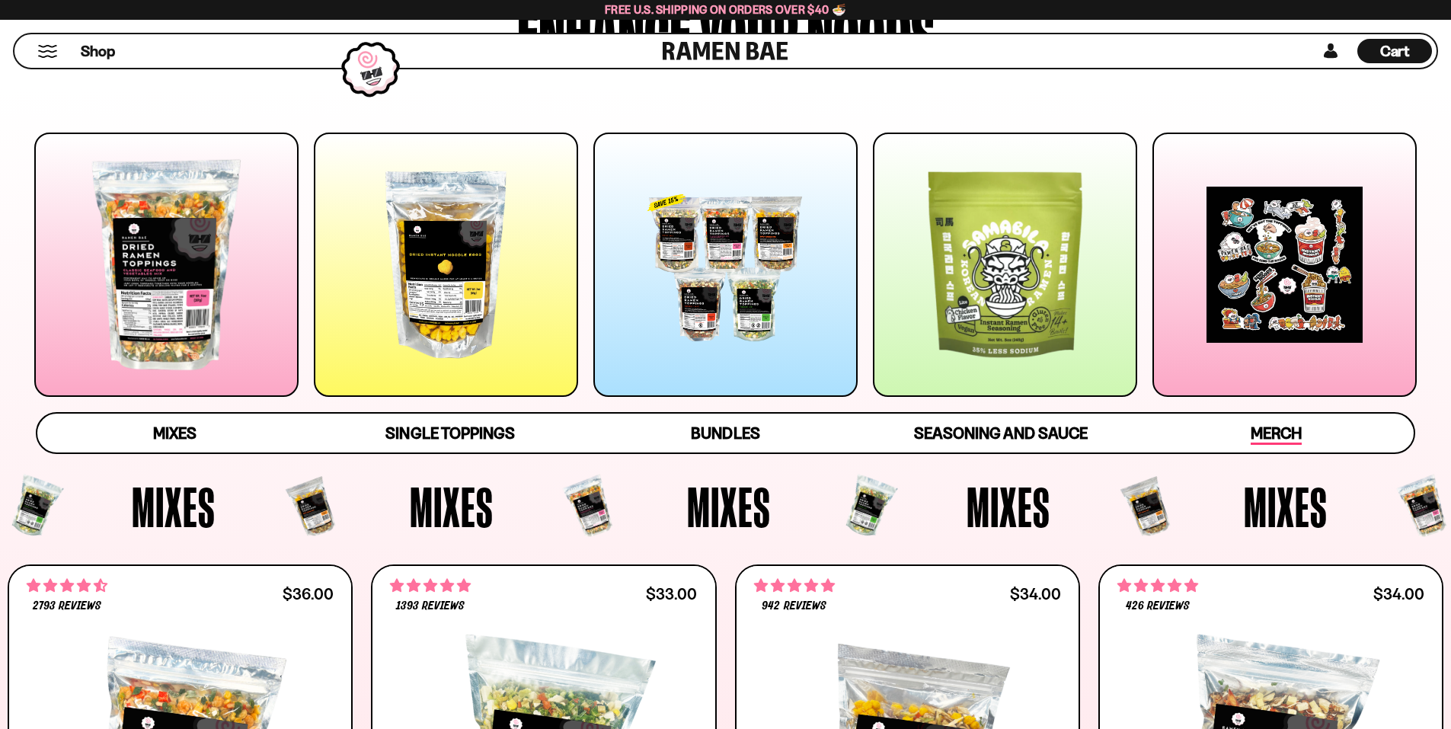
click at [1253, 430] on span "Merch" at bounding box center [1275, 433] width 51 height 21
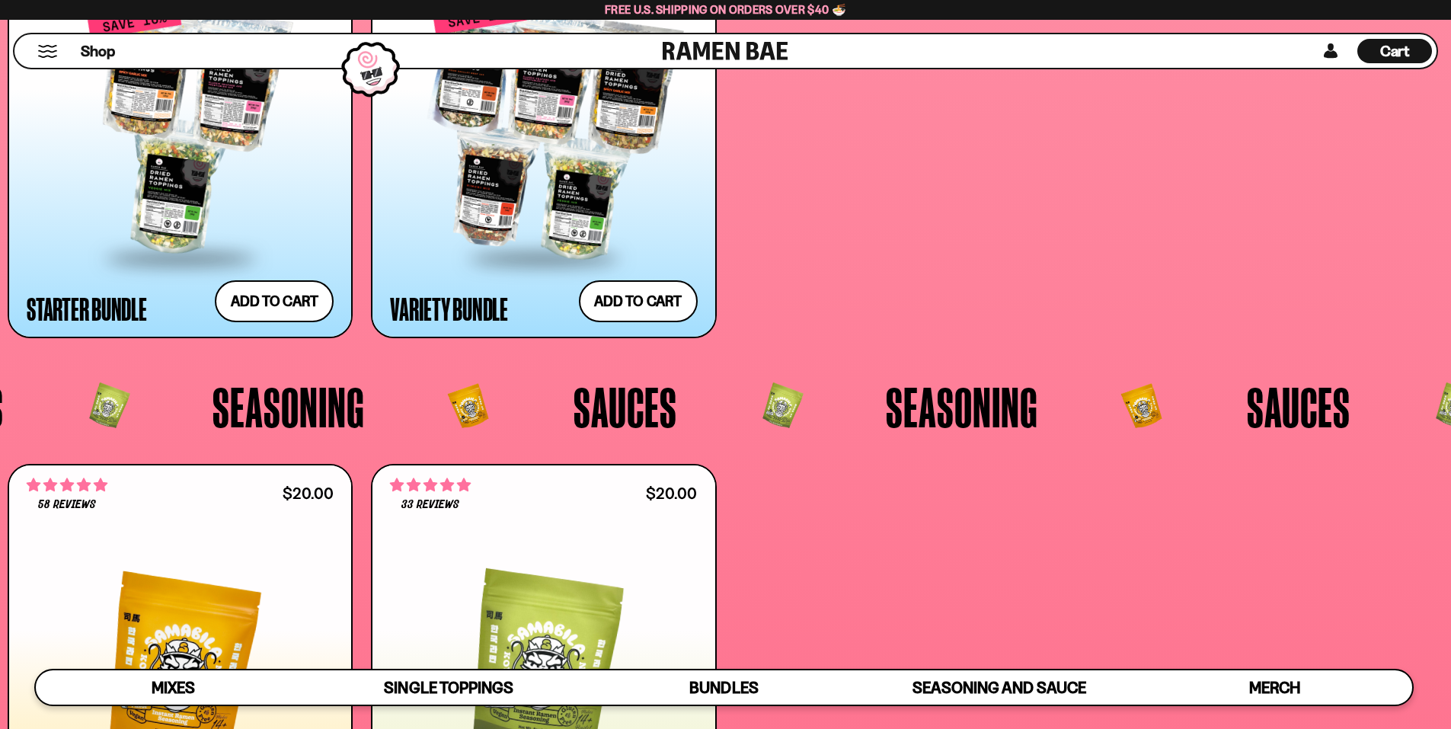
scroll to position [3511, 0]
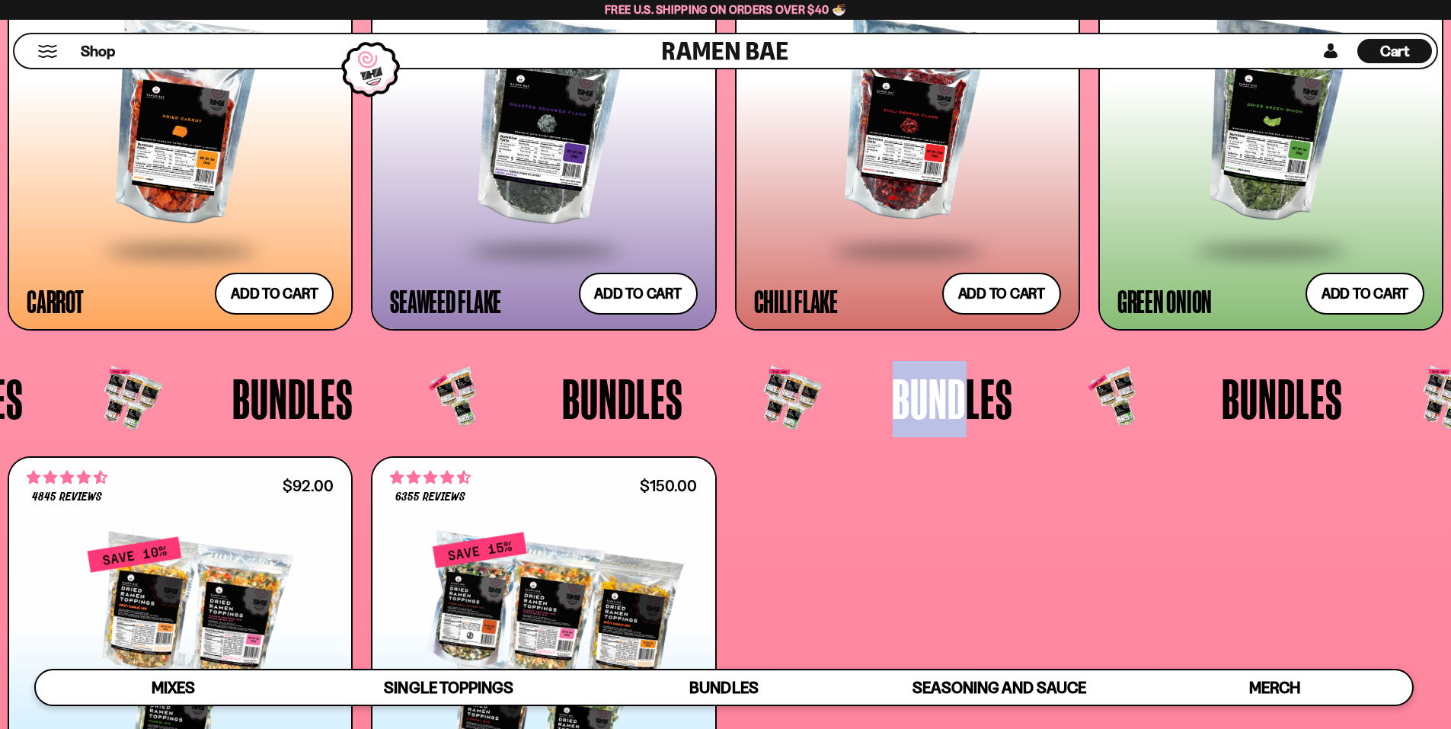
drag, startPoint x: 958, startPoint y: 404, endPoint x: 877, endPoint y: 401, distance: 80.8
click at [877, 401] on div "Bundles" at bounding box center [886, 399] width 330 height 76
click at [887, 472] on div "4845 reviews $92.00 Starter Bundle Add to cart Add — Regular price $92.00 Regul…" at bounding box center [725, 664] width 1435 height 416
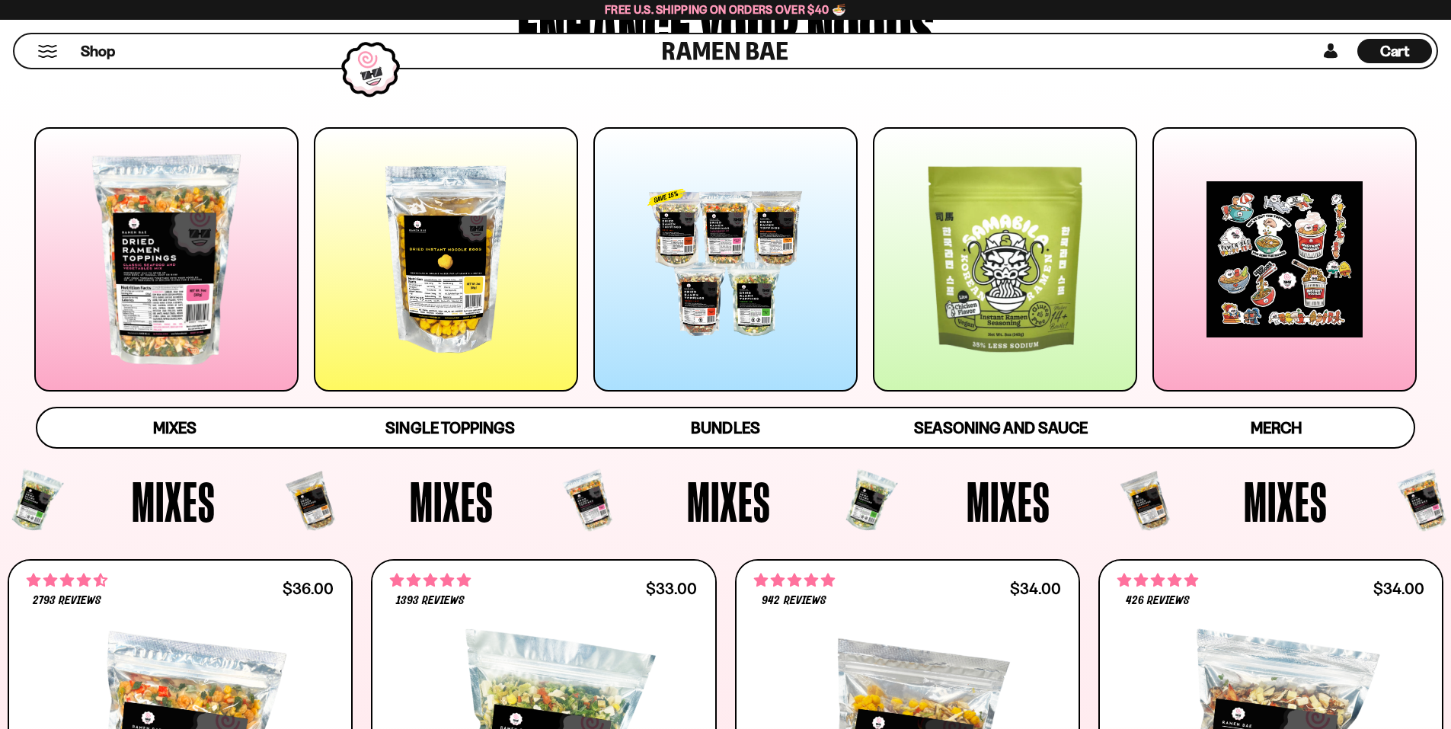
scroll to position [161, 0]
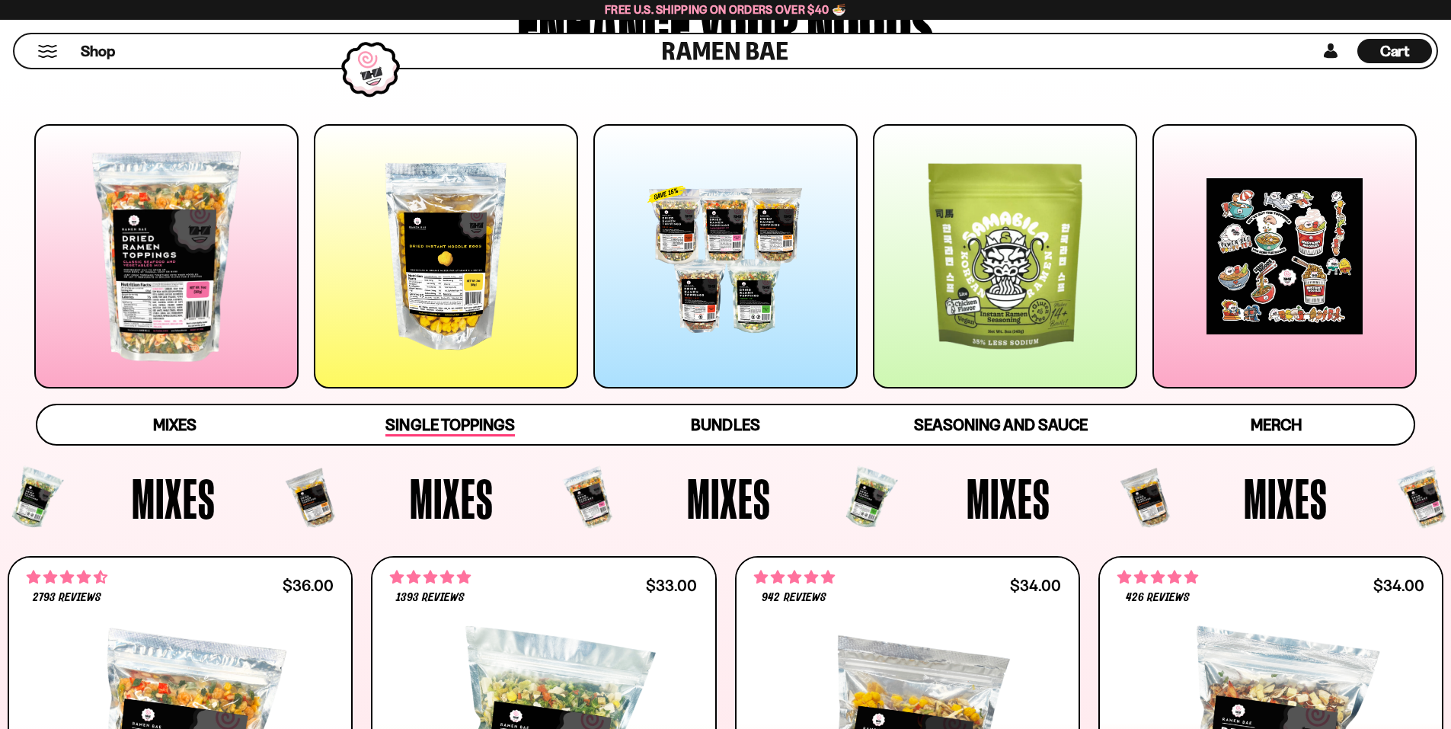
click at [442, 417] on span "Single Toppings" at bounding box center [449, 425] width 129 height 21
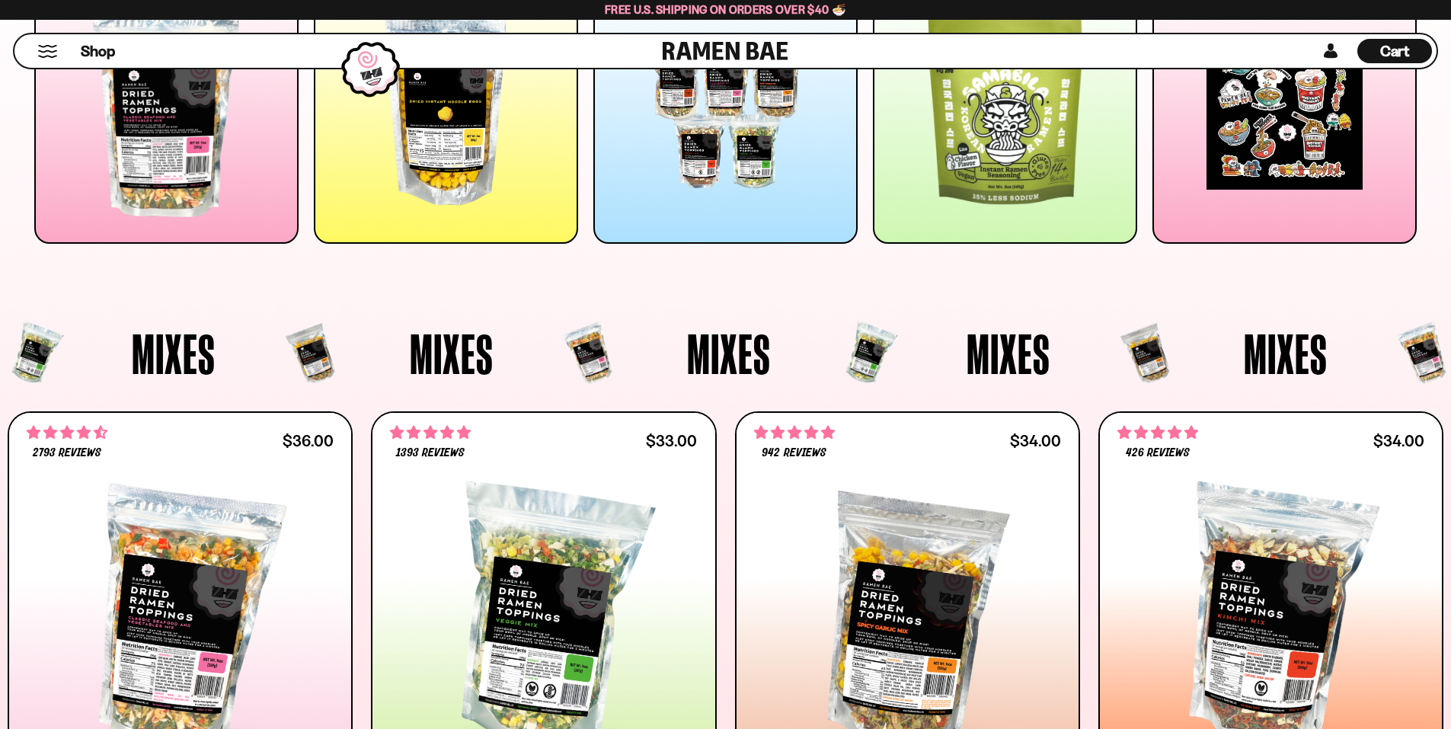
scroll to position [1, 0]
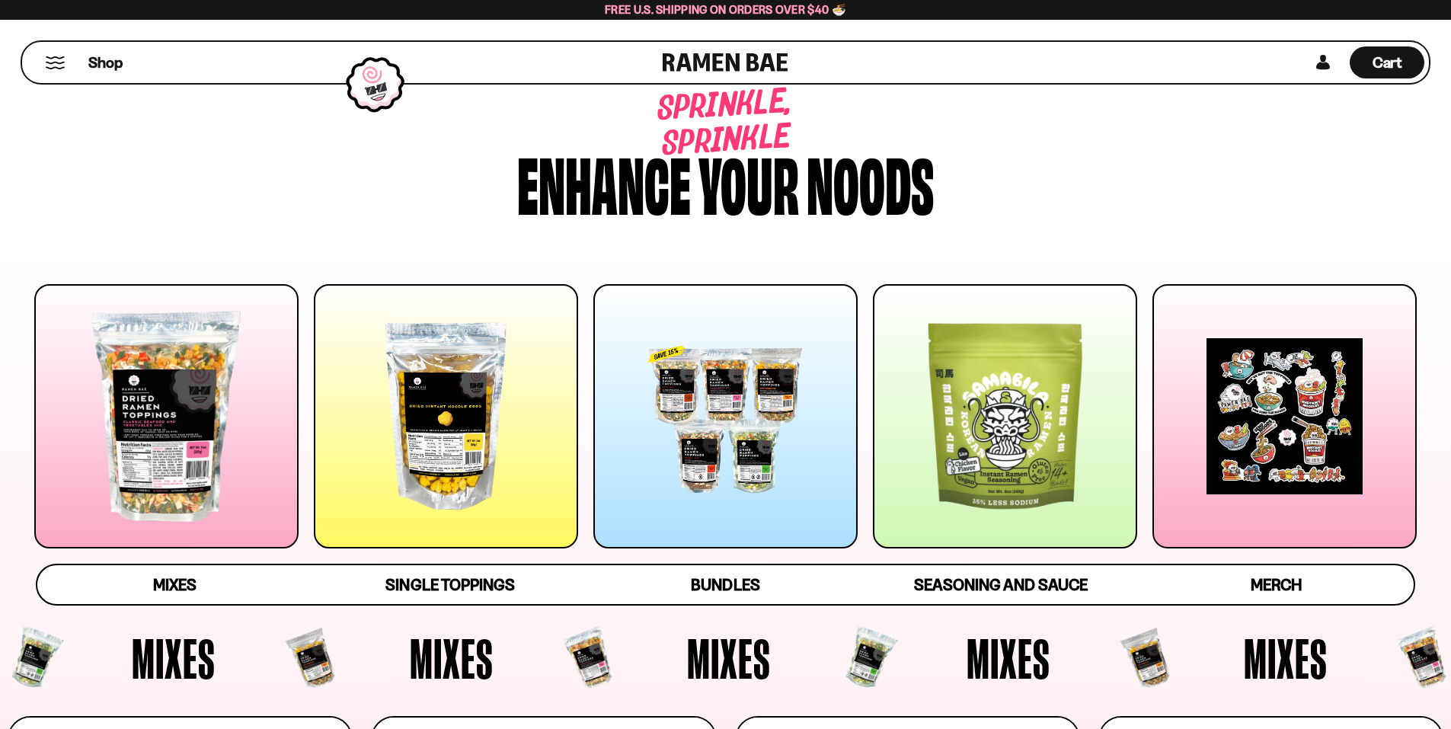
click at [712, 389] on div at bounding box center [725, 416] width 264 height 264
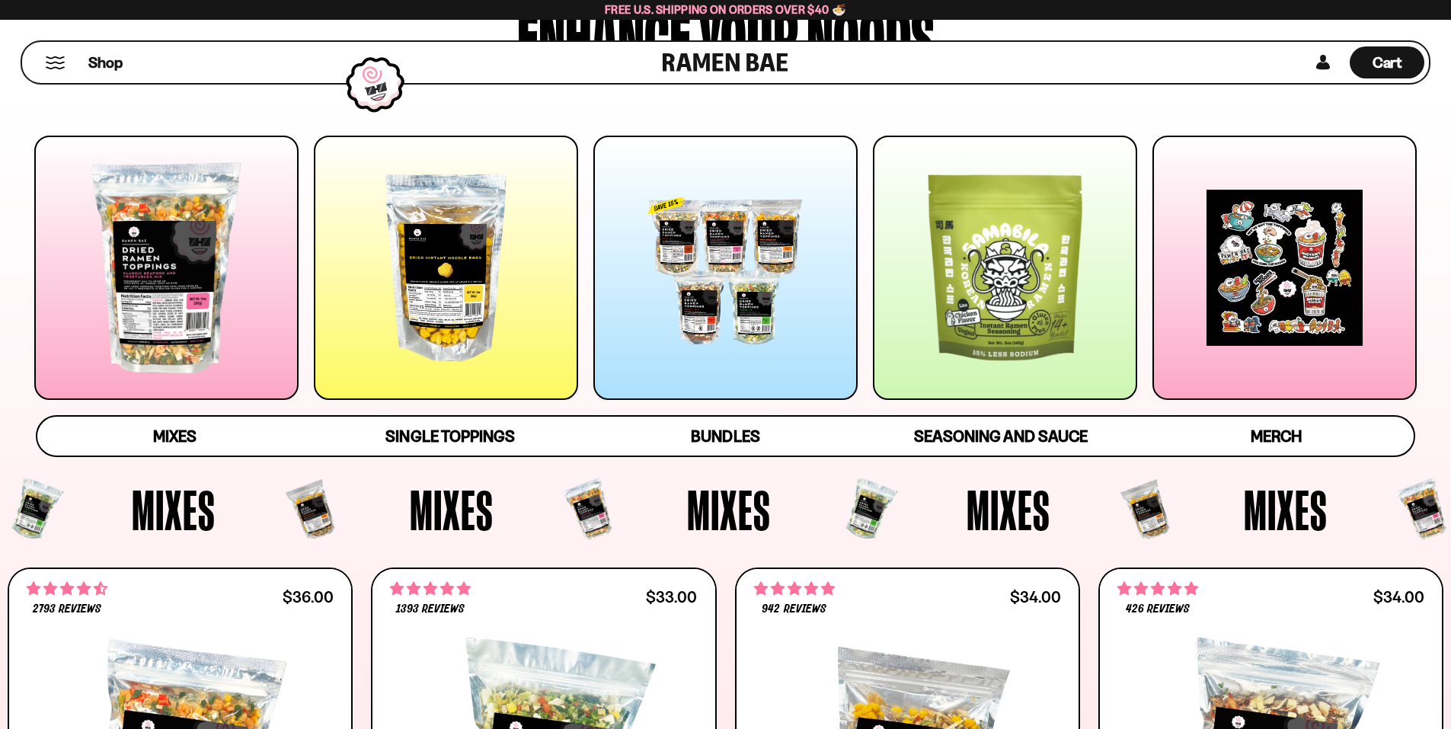
scroll to position [69, 0]
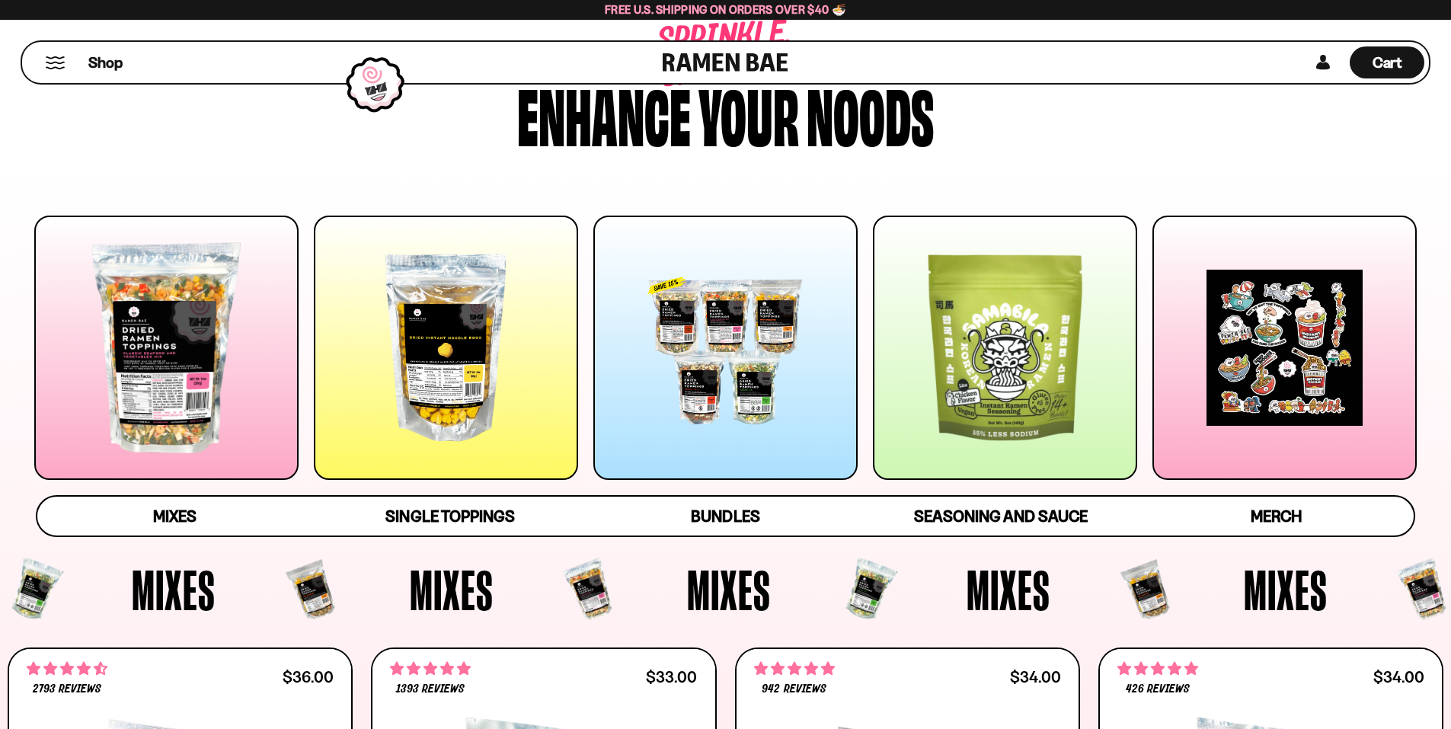
click at [685, 69] on link at bounding box center [725, 62] width 126 height 41
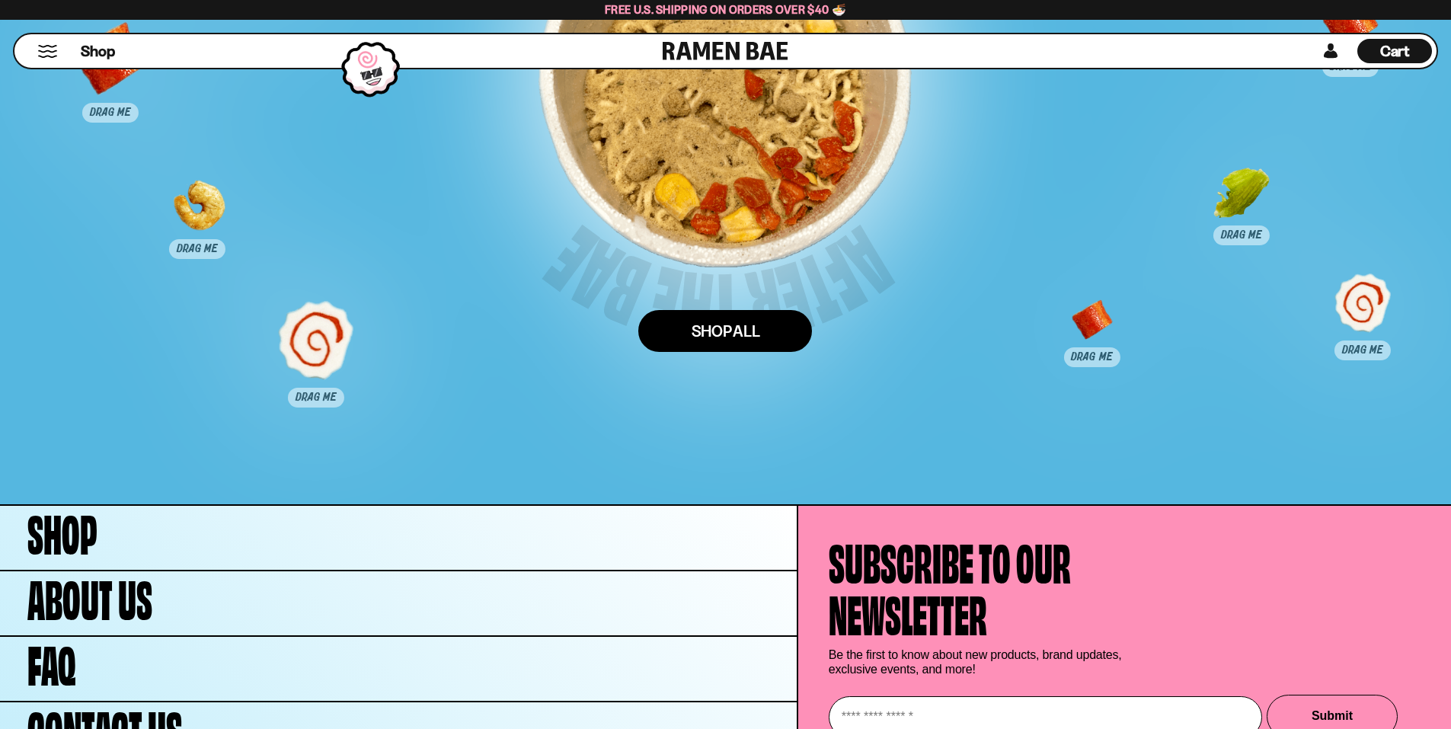
scroll to position [8055, 0]
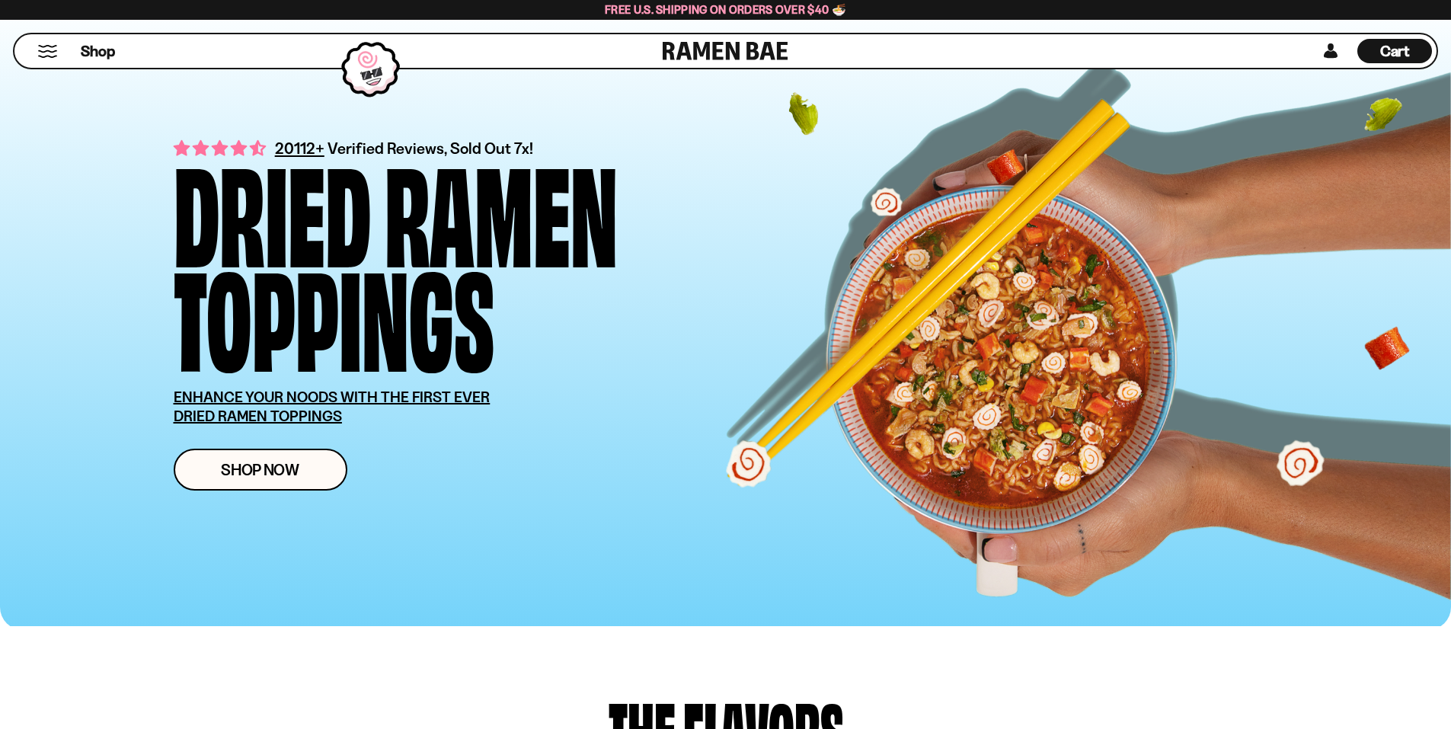
scroll to position [684, 0]
